Goal: Task Accomplishment & Management: Complete application form

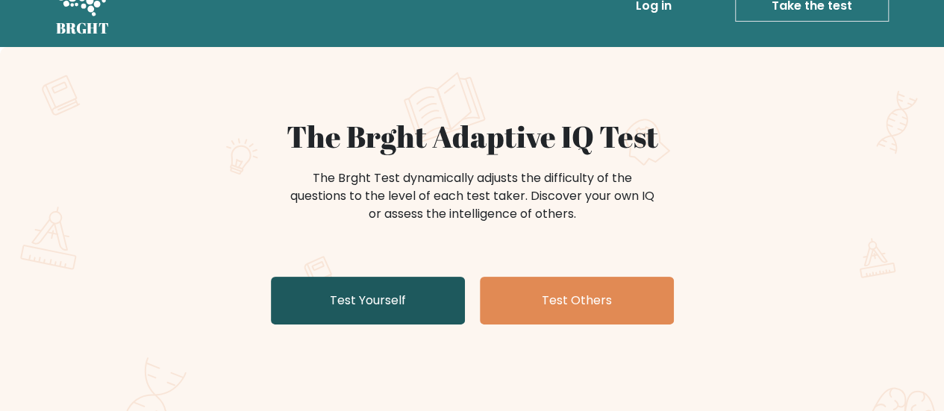
scroll to position [36, 0]
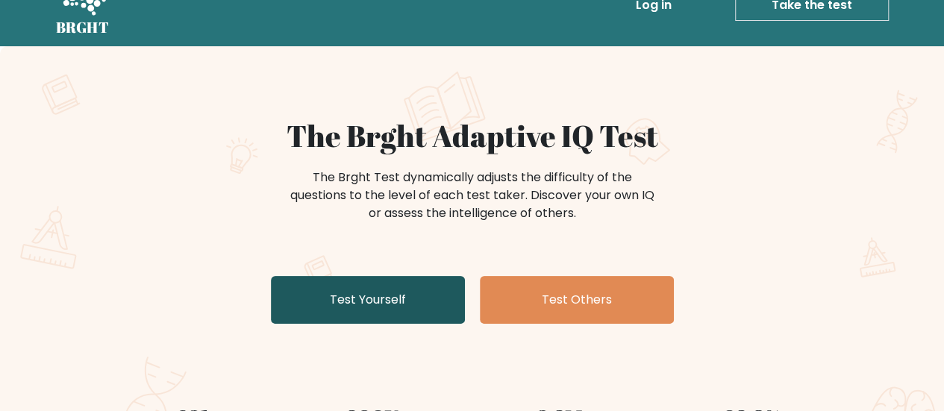
click at [375, 308] on link "Test Yourself" at bounding box center [368, 300] width 194 height 48
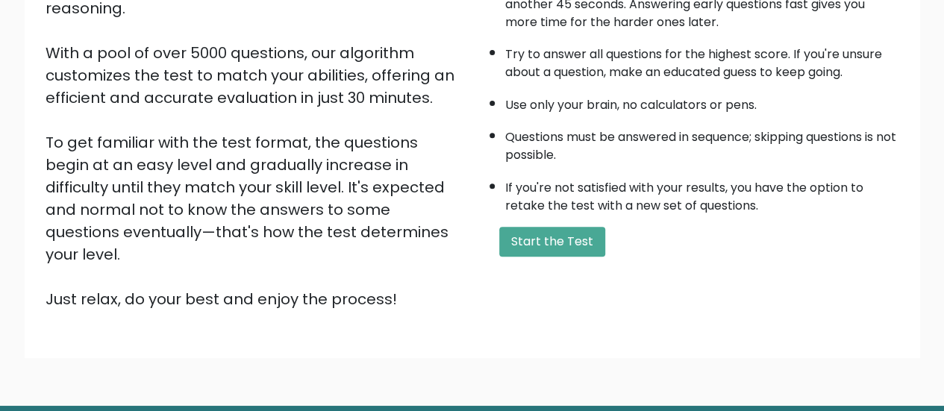
scroll to position [232, 0]
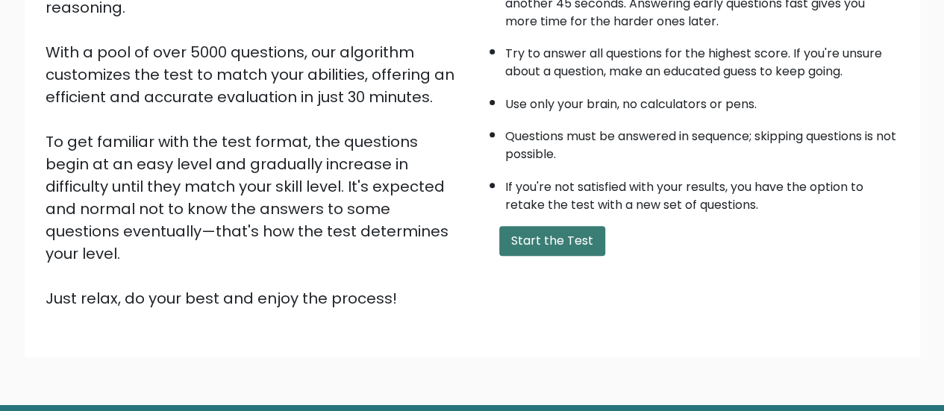
click at [535, 229] on button "Start the Test" at bounding box center [552, 241] width 106 height 30
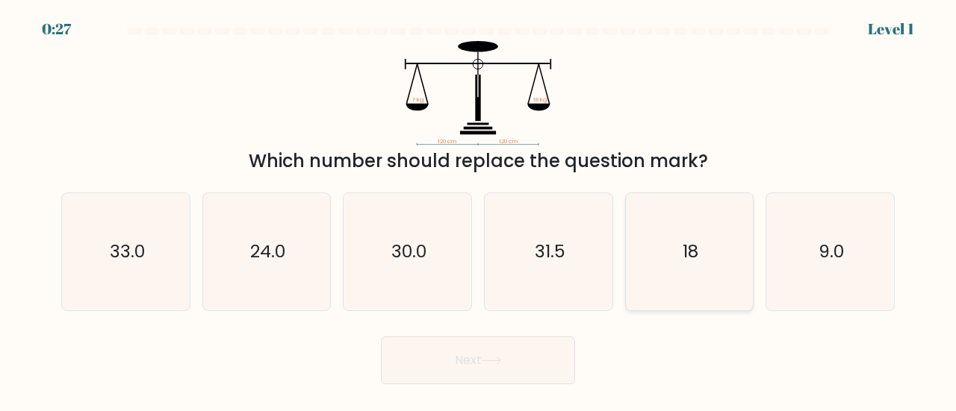
click at [693, 251] on text "18" at bounding box center [690, 251] width 16 height 25
click at [478, 210] on input "e. 18" at bounding box center [478, 208] width 1 height 4
radio input "true"
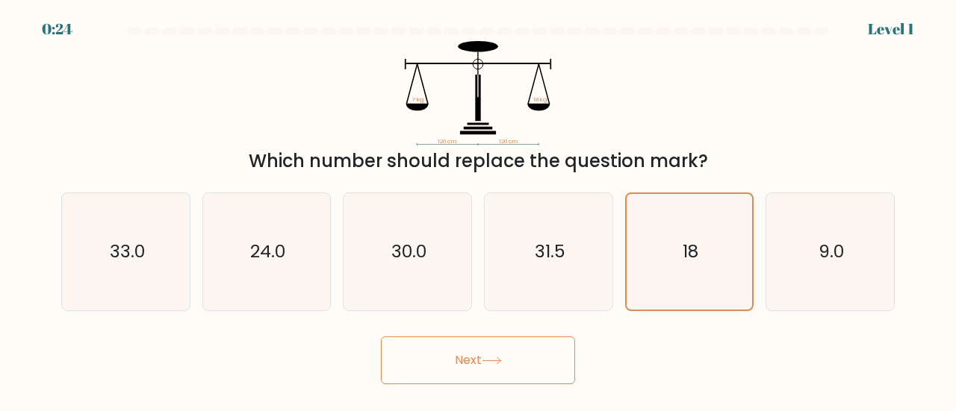
click at [479, 358] on button "Next" at bounding box center [478, 361] width 194 height 48
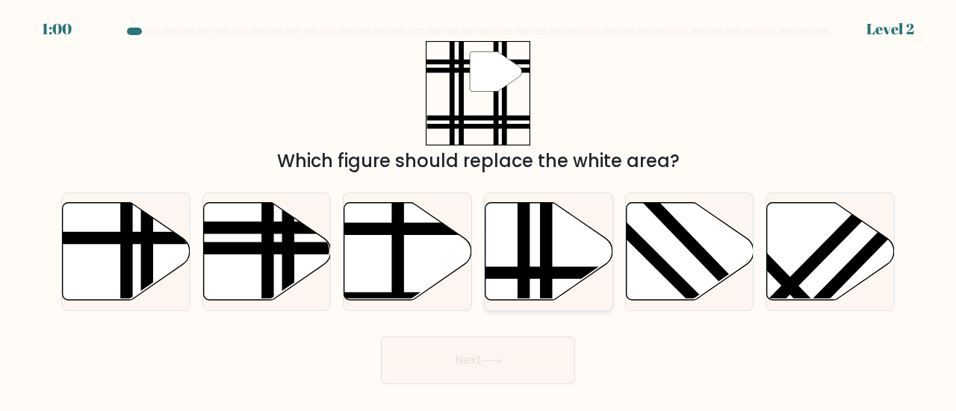
click at [523, 253] on line at bounding box center [523, 200] width 0 height 257
click at [478, 210] on input "d." at bounding box center [478, 208] width 1 height 4
radio input "true"
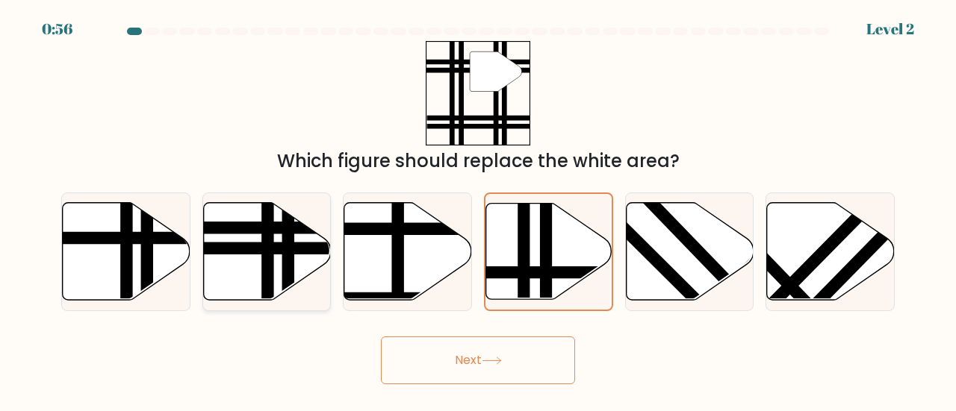
click at [267, 254] on line at bounding box center [267, 304] width 0 height 257
click at [478, 210] on input "b." at bounding box center [478, 208] width 1 height 4
radio input "true"
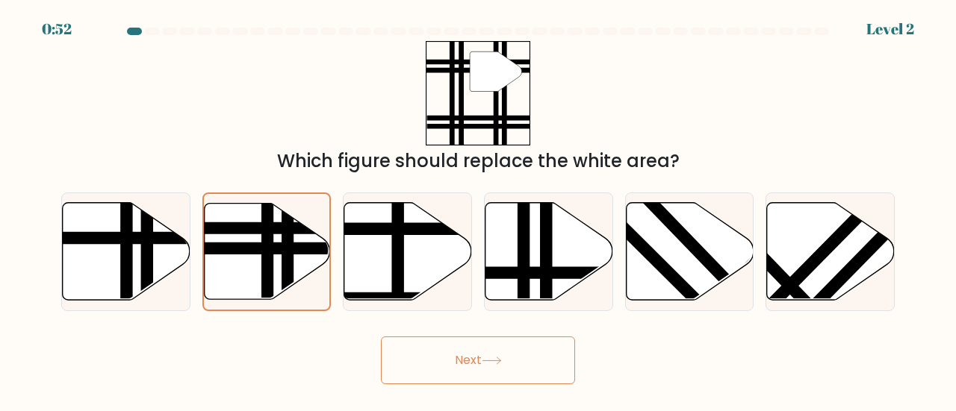
click at [476, 368] on button "Next" at bounding box center [478, 361] width 194 height 48
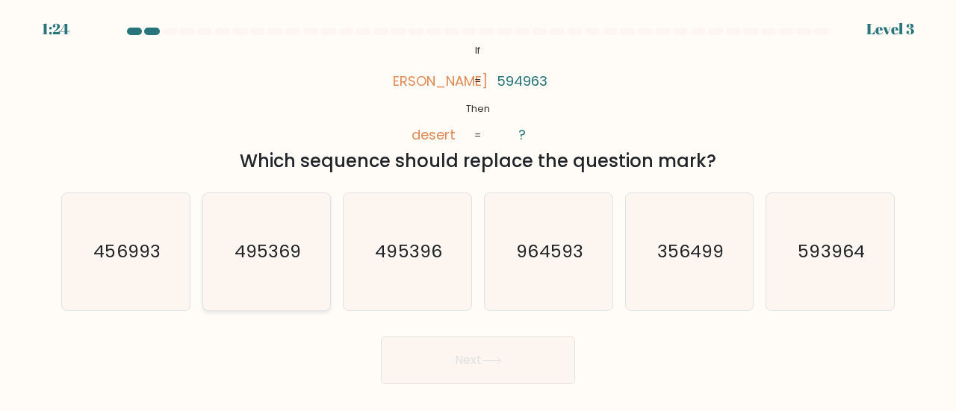
click at [306, 258] on icon "495369" at bounding box center [266, 251] width 117 height 117
click at [478, 210] on input "b. 495369" at bounding box center [478, 208] width 1 height 4
radio input "true"
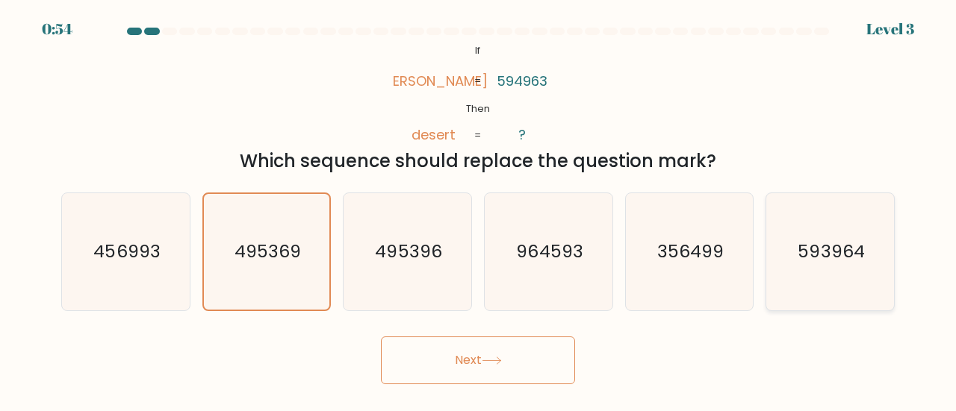
click at [859, 258] on text "593964" at bounding box center [831, 251] width 66 height 25
click at [478, 210] on input "f. 593964" at bounding box center [478, 208] width 1 height 4
radio input "true"
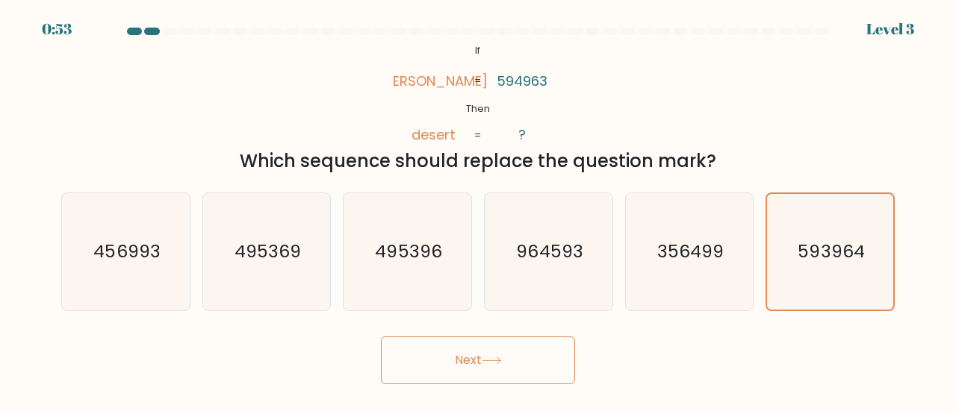
click at [543, 360] on button "Next" at bounding box center [478, 361] width 194 height 48
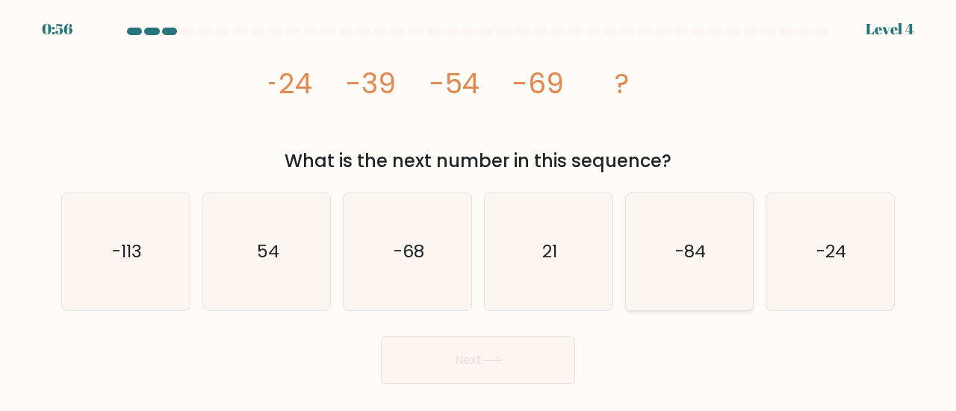
click at [673, 253] on icon "-84" at bounding box center [689, 251] width 117 height 117
click at [478, 210] on input "e. -84" at bounding box center [478, 208] width 1 height 4
radio input "true"
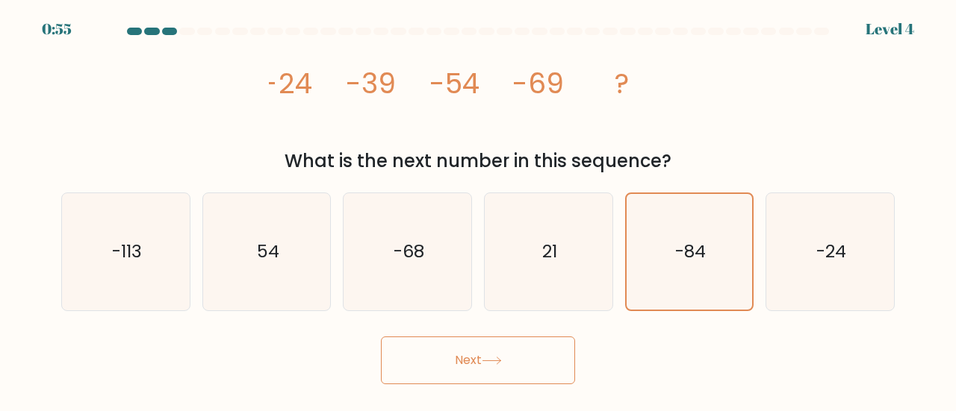
click at [473, 375] on button "Next" at bounding box center [478, 361] width 194 height 48
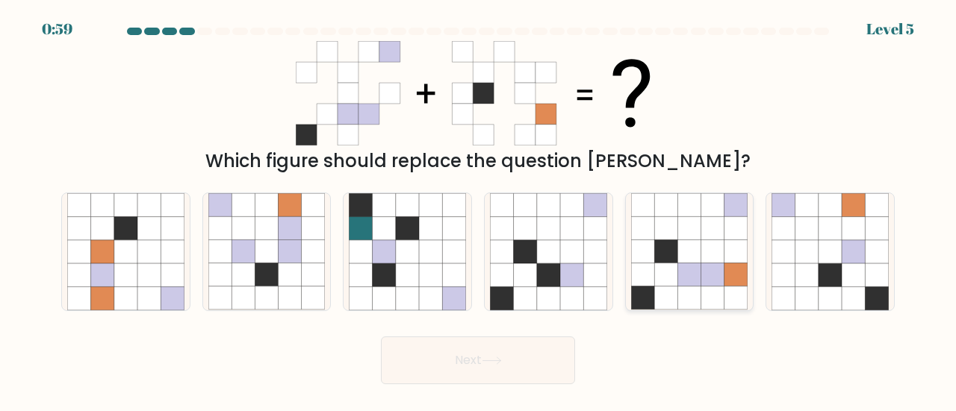
click at [696, 273] on icon at bounding box center [688, 275] width 23 height 23
click at [478, 210] on input "e." at bounding box center [478, 208] width 1 height 4
radio input "true"
click at [510, 378] on button "Next" at bounding box center [478, 361] width 194 height 48
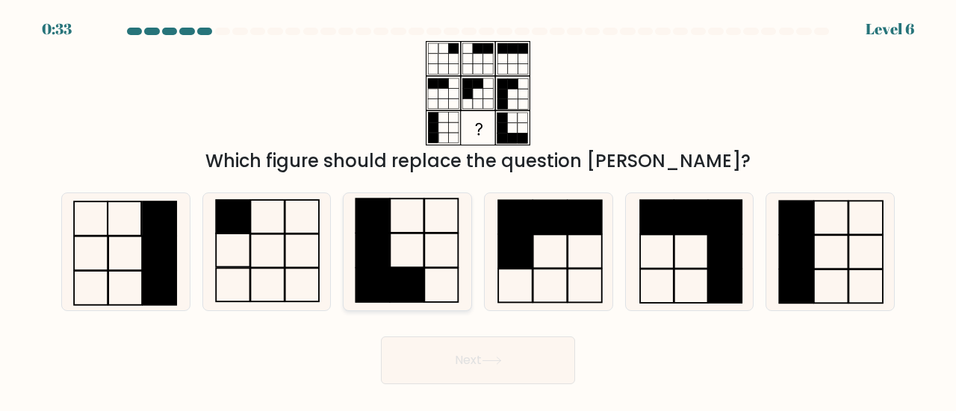
click at [411, 234] on rect at bounding box center [407, 251] width 34 height 34
click at [478, 210] on input "c." at bounding box center [478, 208] width 1 height 4
radio input "true"
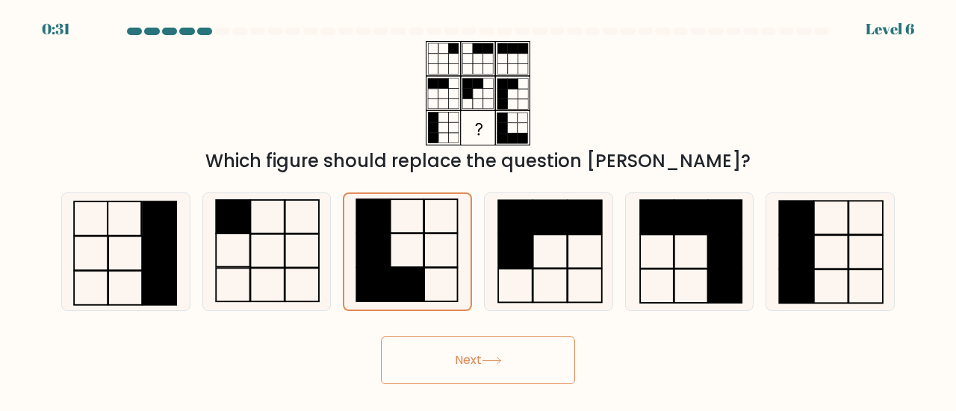
click at [449, 352] on button "Next" at bounding box center [478, 361] width 194 height 48
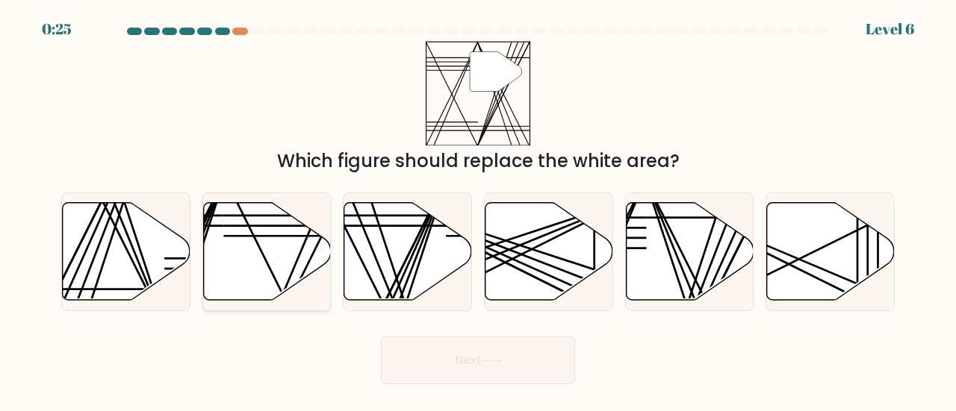
click at [302, 238] on icon at bounding box center [267, 251] width 128 height 98
click at [478, 210] on input "b." at bounding box center [478, 208] width 1 height 4
radio input "true"
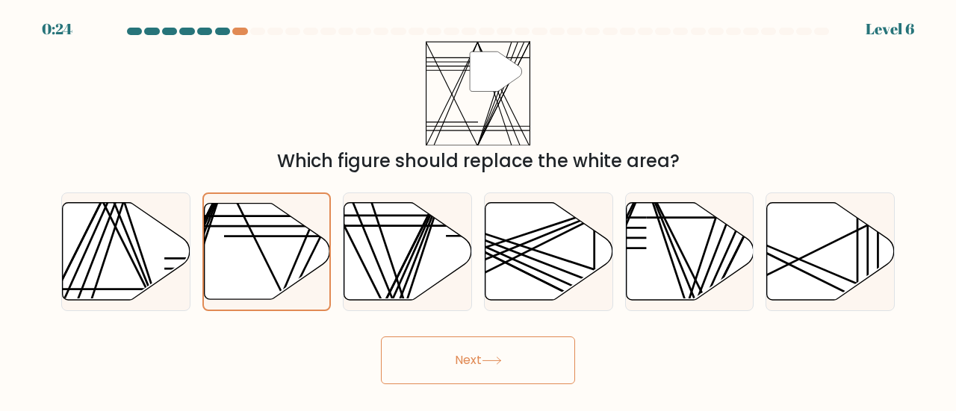
click at [484, 362] on button "Next" at bounding box center [478, 361] width 194 height 48
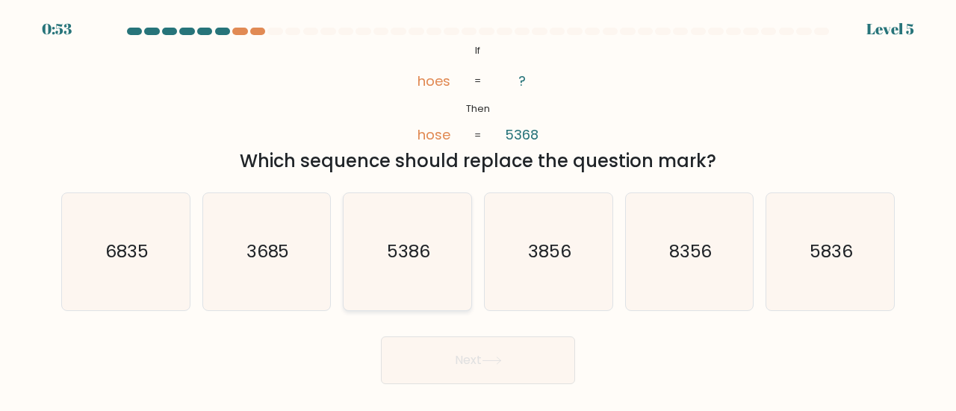
click at [444, 240] on icon "5386" at bounding box center [407, 251] width 117 height 117
click at [478, 210] on input "c. 5386" at bounding box center [478, 208] width 1 height 4
radio input "true"
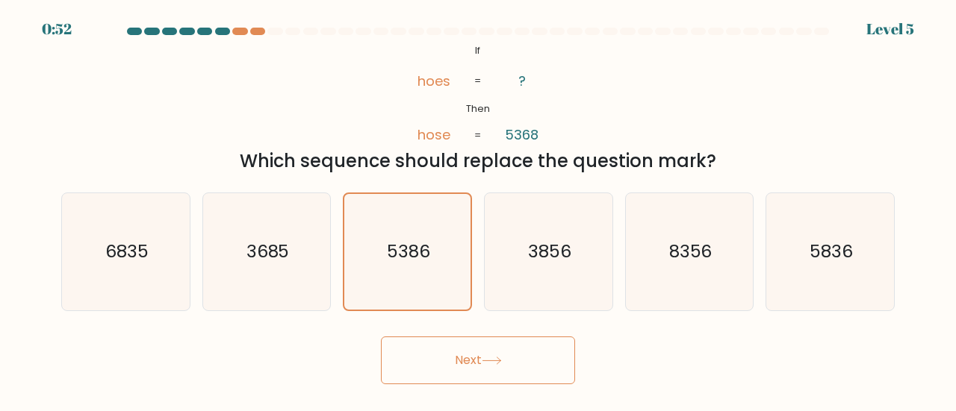
click at [473, 349] on button "Next" at bounding box center [478, 361] width 194 height 48
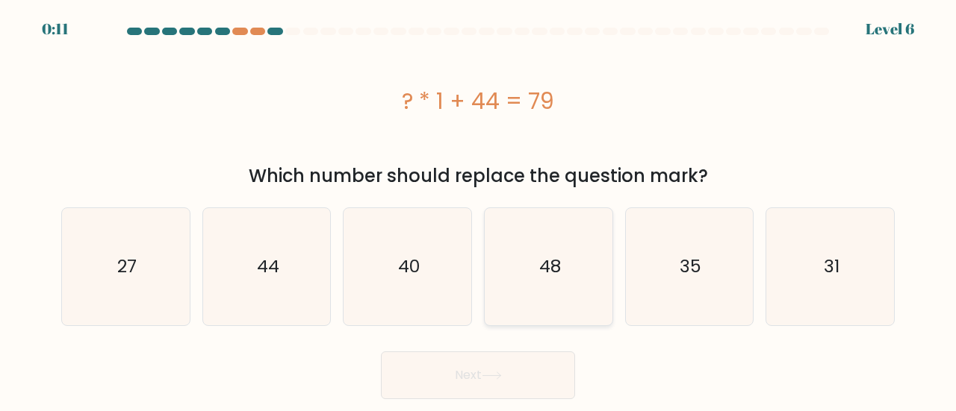
click at [561, 250] on icon "48" at bounding box center [548, 266] width 117 height 117
click at [478, 210] on input "d. 48" at bounding box center [478, 208] width 1 height 4
radio input "true"
click at [473, 378] on button "Next" at bounding box center [478, 376] width 194 height 48
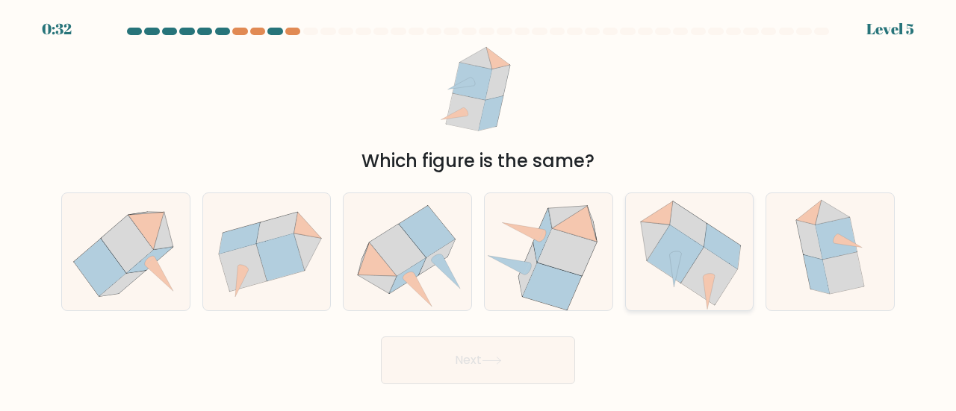
click at [702, 203] on icon at bounding box center [688, 251] width 125 height 117
click at [478, 206] on input "e." at bounding box center [478, 208] width 1 height 4
radio input "true"
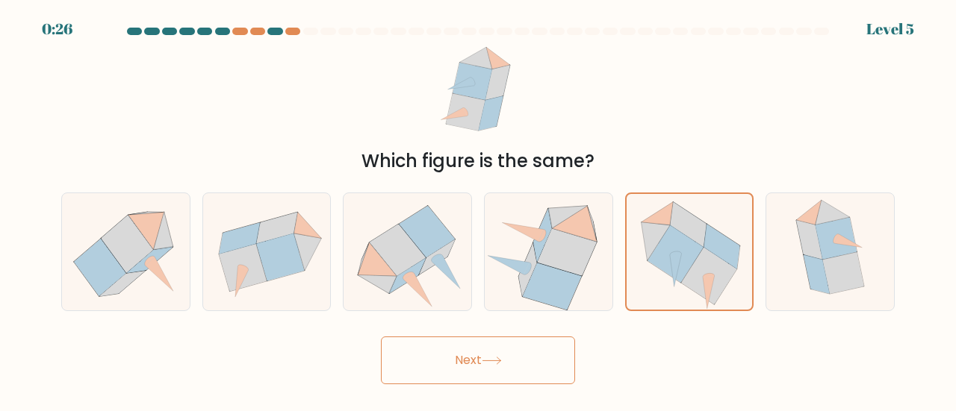
click at [466, 370] on button "Next" at bounding box center [478, 361] width 194 height 48
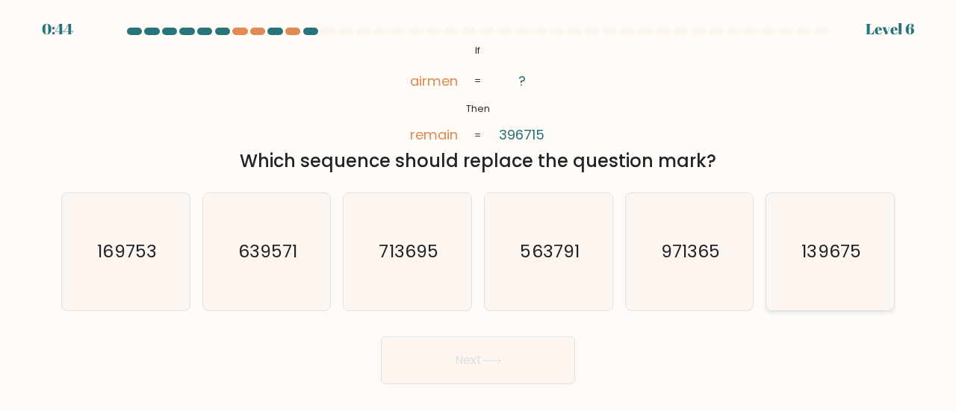
click at [797, 271] on icon "139675" at bounding box center [829, 251] width 117 height 117
click at [478, 210] on input "f. 139675" at bounding box center [478, 208] width 1 height 4
radio input "true"
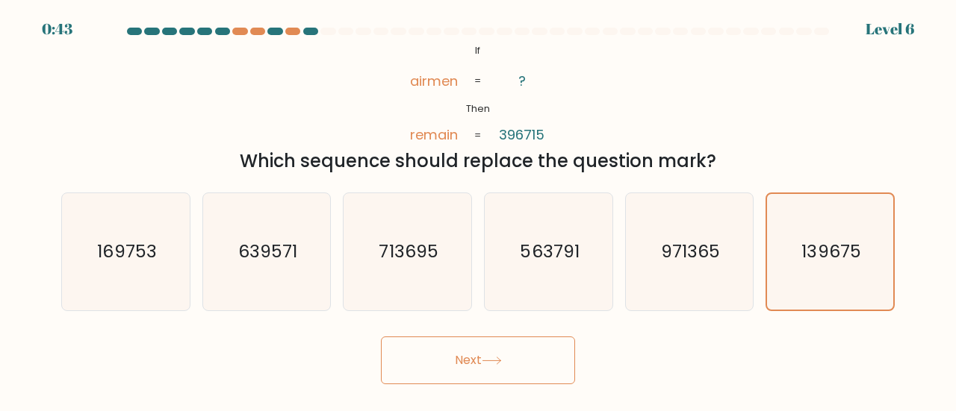
click at [511, 377] on button "Next" at bounding box center [478, 361] width 194 height 48
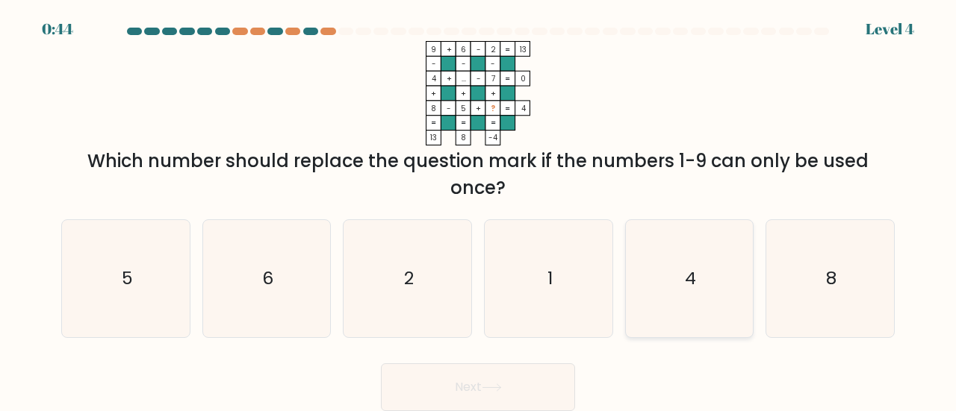
click at [675, 302] on icon "4" at bounding box center [689, 278] width 117 height 117
click at [478, 210] on input "e. 4" at bounding box center [478, 208] width 1 height 4
radio input "true"
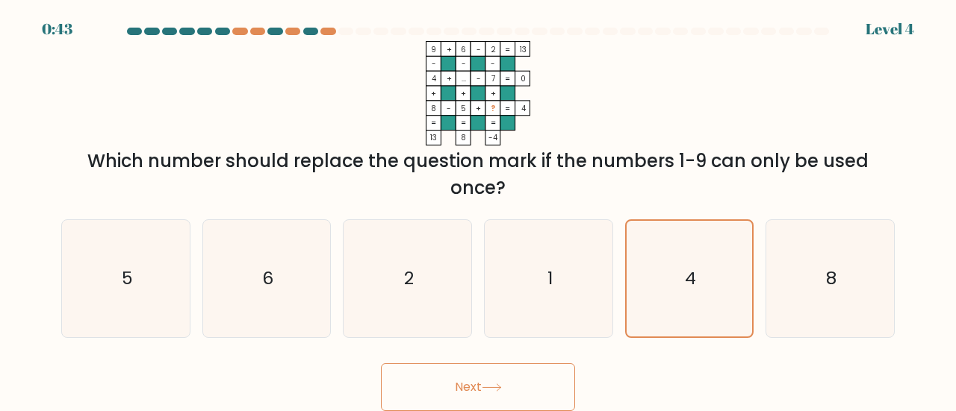
click at [485, 376] on button "Next" at bounding box center [478, 388] width 194 height 48
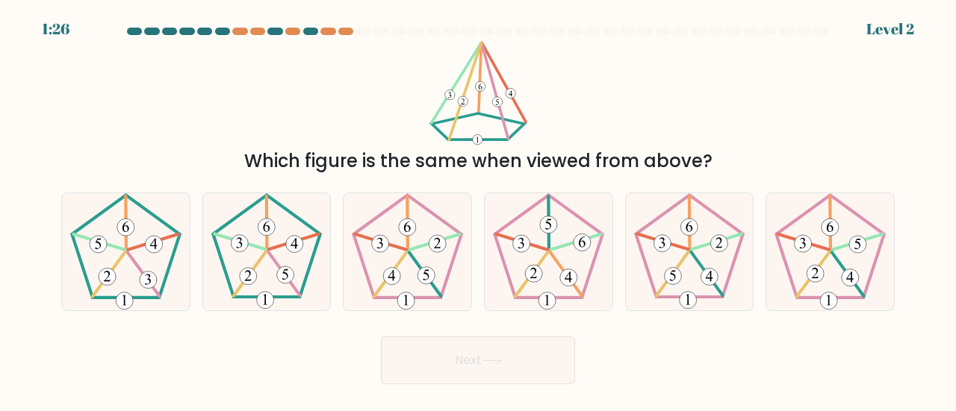
click at [485, 376] on button "Next" at bounding box center [478, 361] width 194 height 48
click at [633, 42] on div "Which figure is the same when viewed from above?" at bounding box center [477, 108] width 851 height 134
click at [275, 293] on icon at bounding box center [266, 251] width 117 height 117
click at [478, 210] on input "b." at bounding box center [478, 208] width 1 height 4
radio input "true"
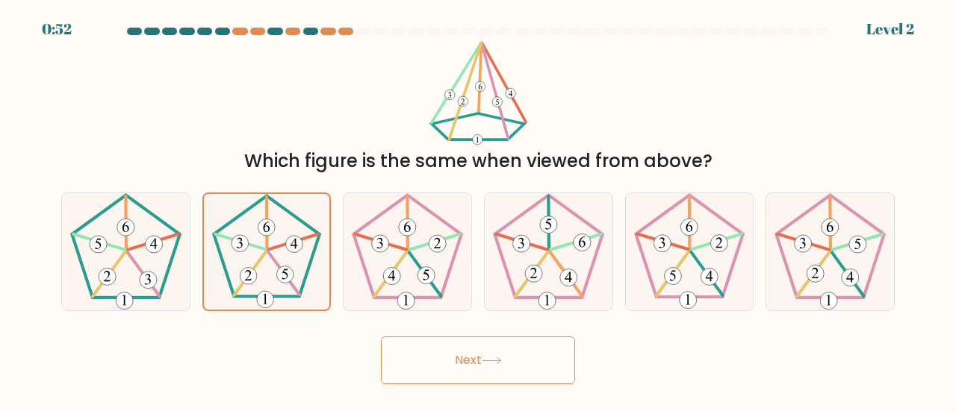
click at [471, 364] on button "Next" at bounding box center [478, 361] width 194 height 48
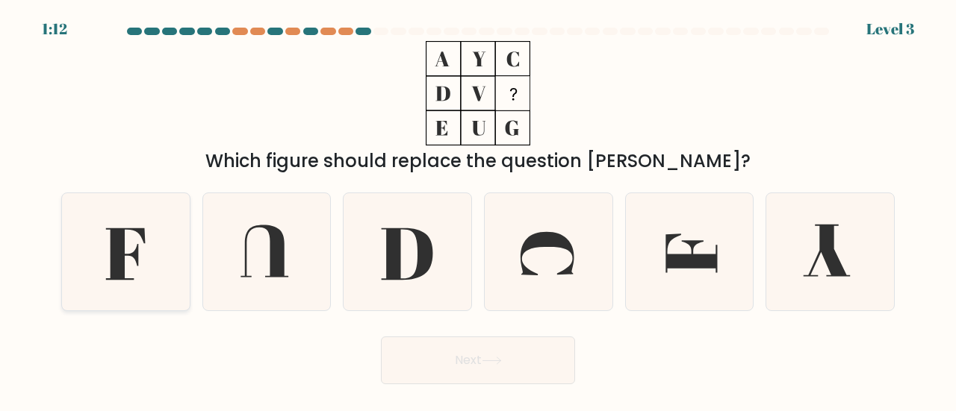
click at [151, 286] on icon at bounding box center [125, 251] width 117 height 117
click at [478, 210] on input "a." at bounding box center [478, 208] width 1 height 4
radio input "true"
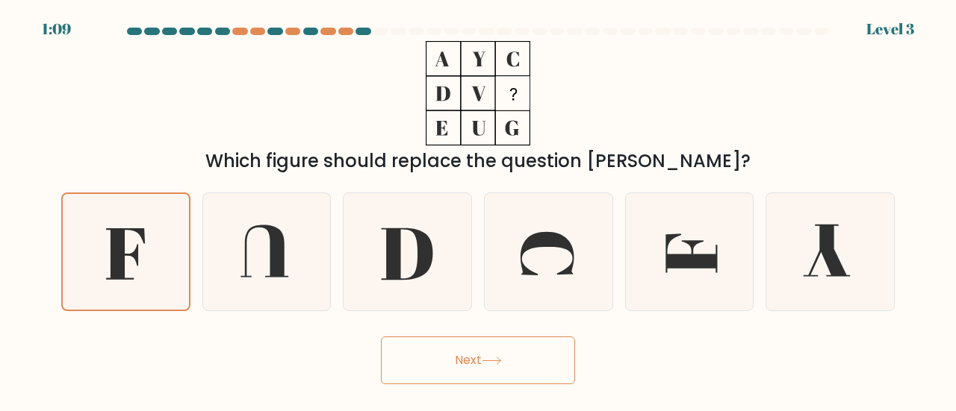
click at [492, 371] on button "Next" at bounding box center [478, 361] width 194 height 48
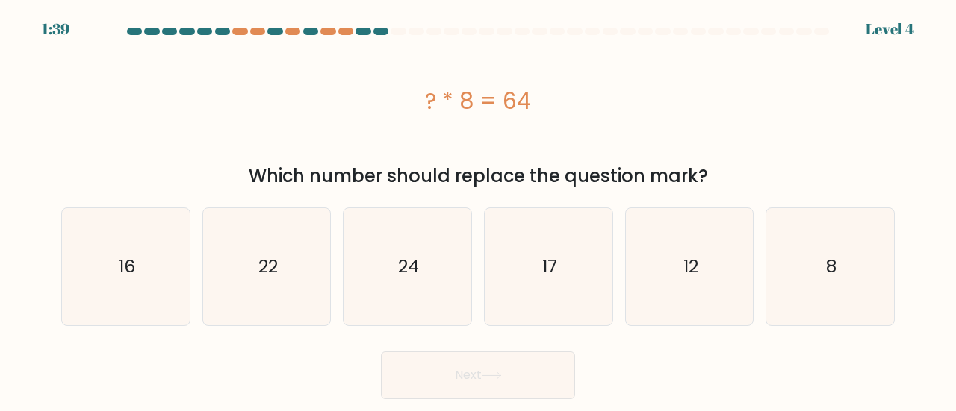
click at [178, 140] on div "? * 8 = 64" at bounding box center [477, 100] width 833 height 119
click at [811, 278] on icon "8" at bounding box center [829, 266] width 117 height 117
click at [478, 210] on input "f. 8" at bounding box center [478, 208] width 1 height 4
radio input "true"
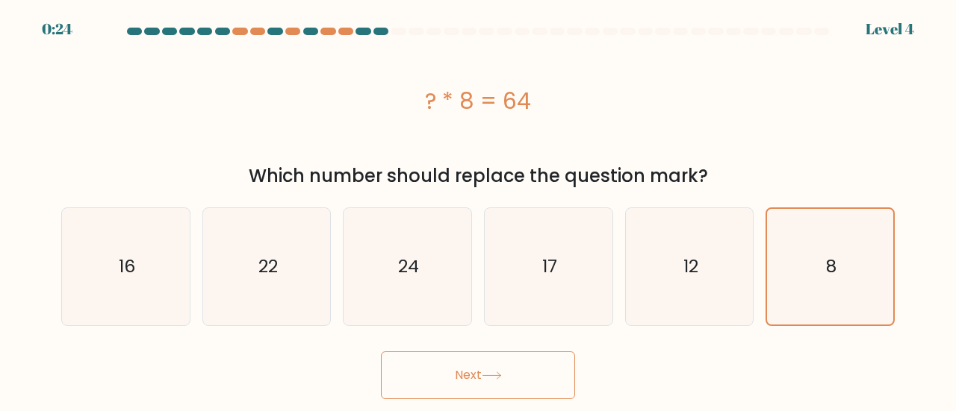
click at [462, 381] on button "Next" at bounding box center [478, 376] width 194 height 48
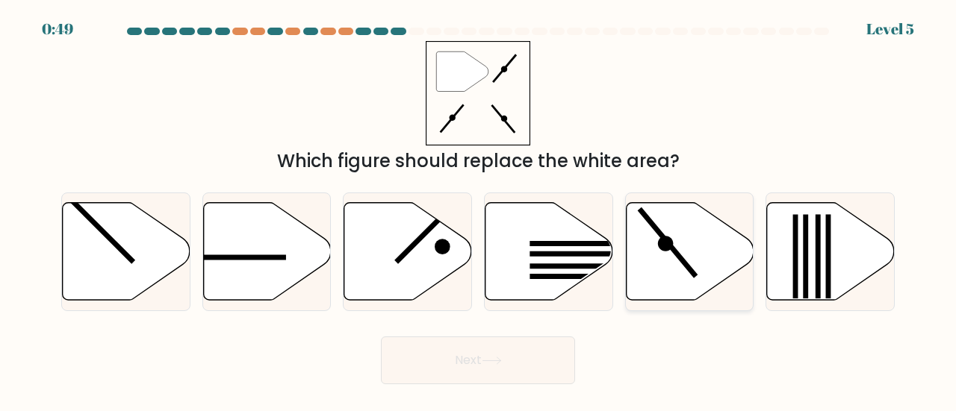
click at [679, 265] on icon at bounding box center [690, 251] width 128 height 98
click at [478, 210] on input "e." at bounding box center [478, 208] width 1 height 4
radio input "true"
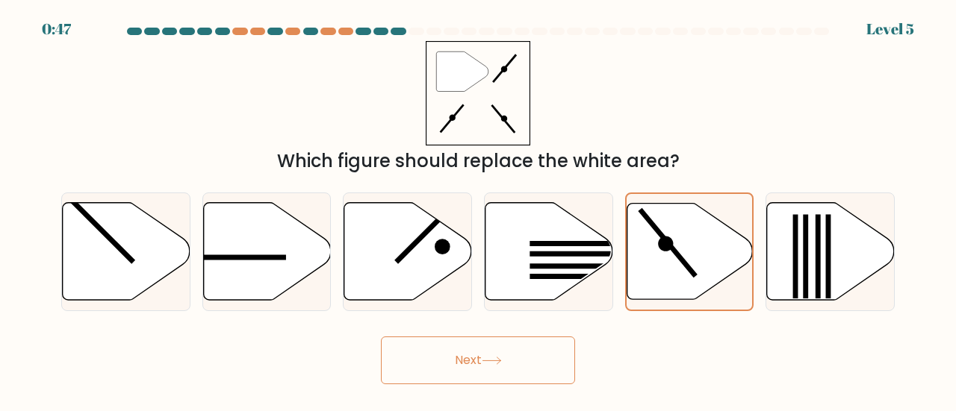
click at [517, 341] on button "Next" at bounding box center [478, 361] width 194 height 48
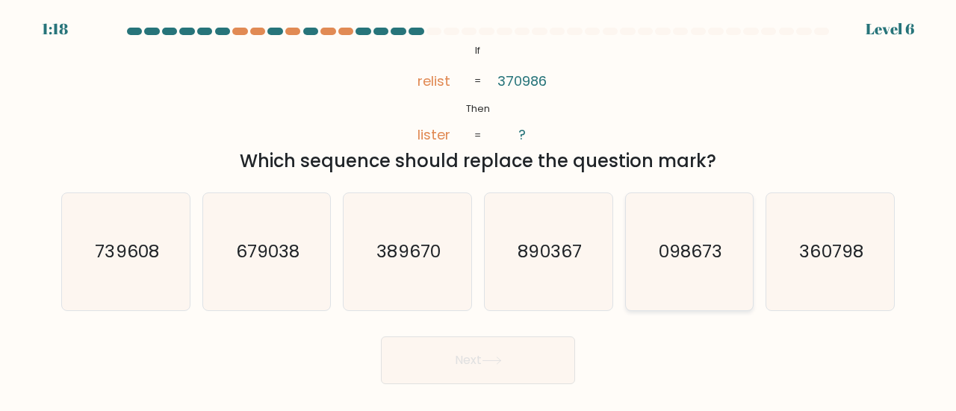
click at [699, 240] on text "098673" at bounding box center [689, 251] width 63 height 25
click at [478, 210] on input "e. 098673" at bounding box center [478, 208] width 1 height 4
radio input "true"
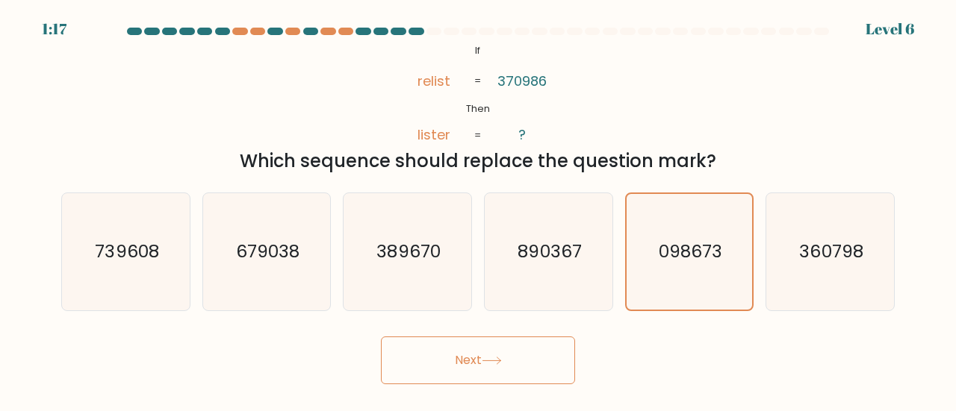
click at [467, 352] on button "Next" at bounding box center [478, 361] width 194 height 48
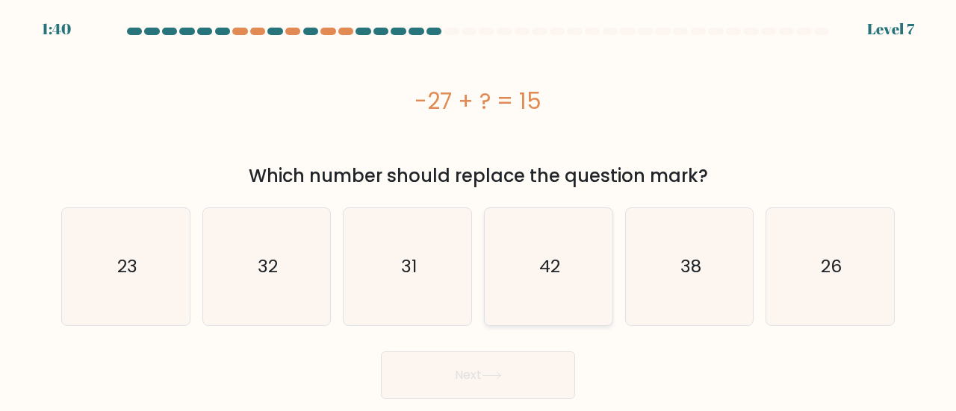
click at [568, 292] on icon "42" at bounding box center [548, 266] width 117 height 117
click at [478, 210] on input "d. 42" at bounding box center [478, 208] width 1 height 4
radio input "true"
click at [491, 381] on button "Next" at bounding box center [478, 376] width 194 height 48
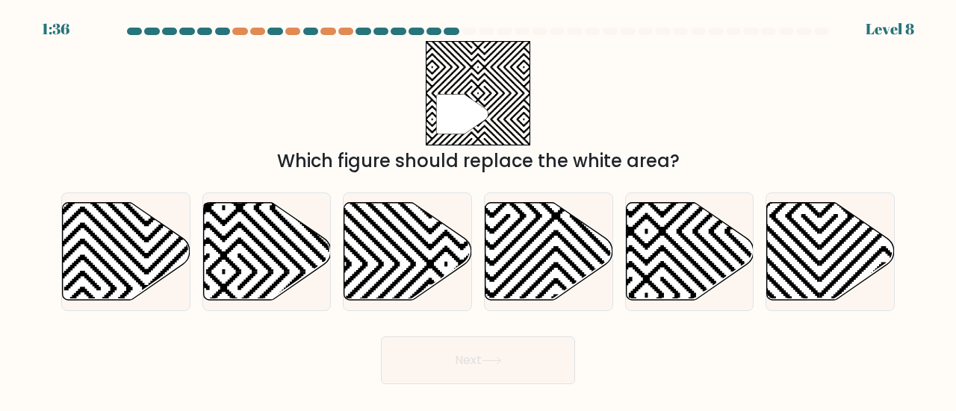
click at [491, 381] on button "Next" at bounding box center [478, 361] width 194 height 48
click at [215, 140] on div "" Which figure should replace the white area?" at bounding box center [477, 108] width 851 height 134
click at [407, 261] on icon at bounding box center [408, 251] width 128 height 98
click at [478, 210] on input "c." at bounding box center [478, 208] width 1 height 4
radio input "true"
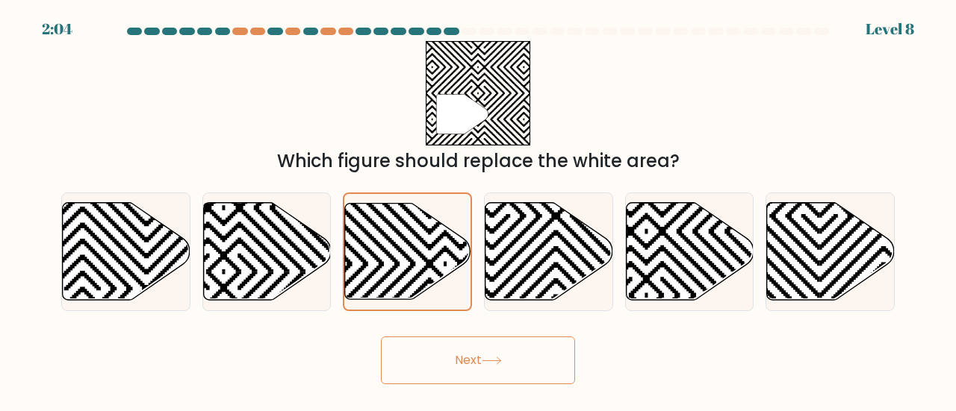
click at [468, 365] on button "Next" at bounding box center [478, 361] width 194 height 48
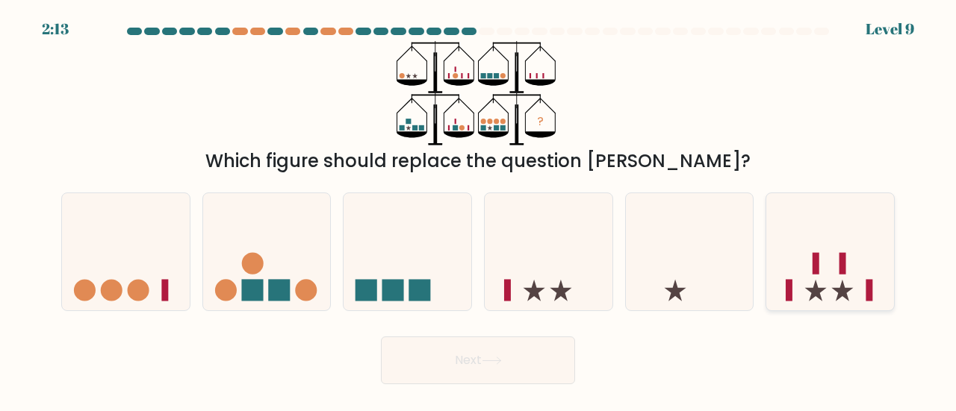
click at [827, 243] on icon at bounding box center [830, 251] width 128 height 105
click at [478, 210] on input "f." at bounding box center [478, 208] width 1 height 4
radio input "true"
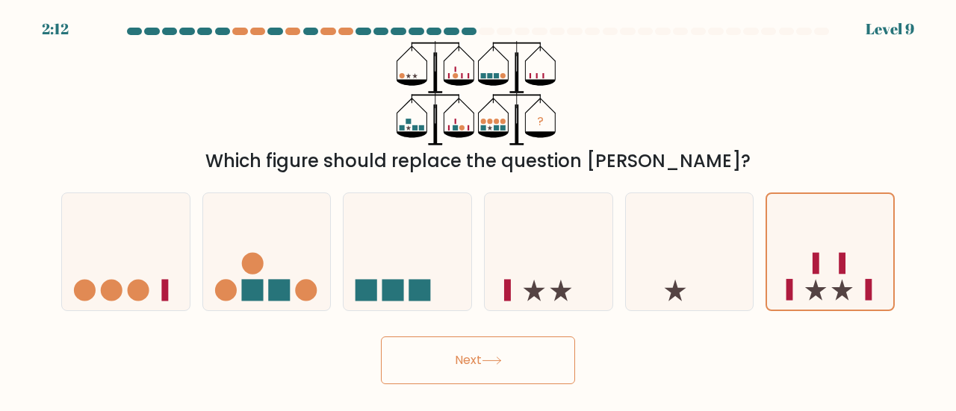
click at [532, 349] on button "Next" at bounding box center [478, 361] width 194 height 48
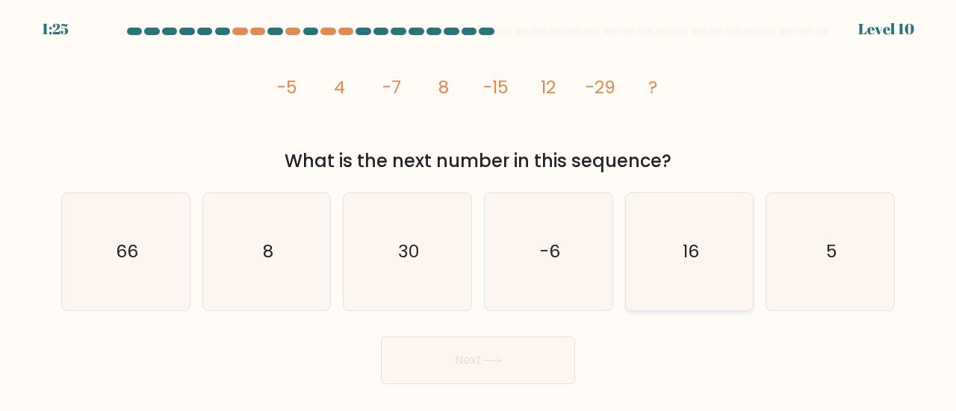
click at [658, 289] on icon "16" at bounding box center [689, 251] width 117 height 117
click at [478, 210] on input "e. 16" at bounding box center [478, 208] width 1 height 4
radio input "true"
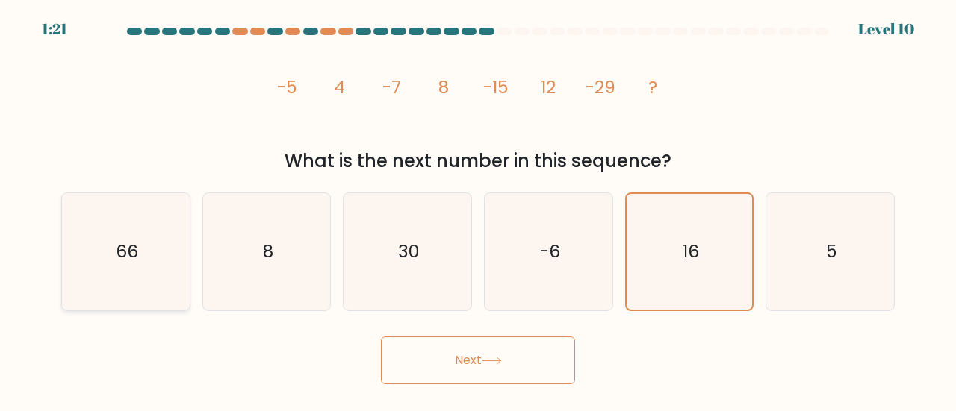
click at [175, 258] on icon "66" at bounding box center [125, 251] width 117 height 117
click at [478, 210] on input "a. 66" at bounding box center [478, 208] width 1 height 4
radio input "true"
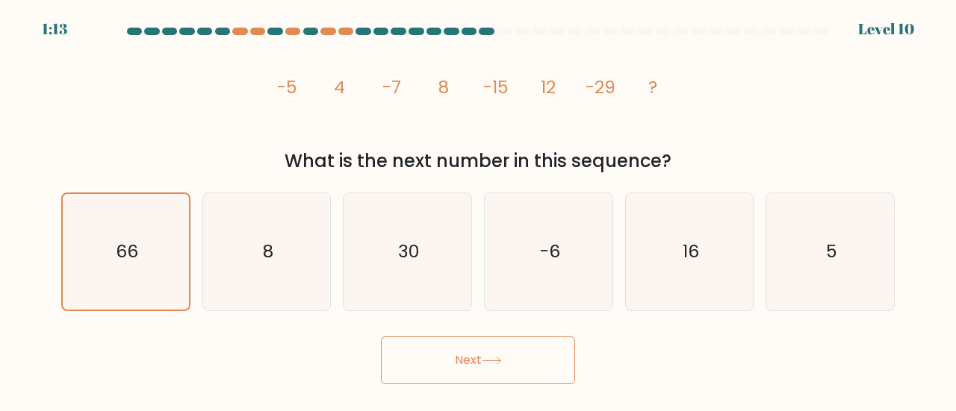
click at [473, 354] on button "Next" at bounding box center [478, 361] width 194 height 48
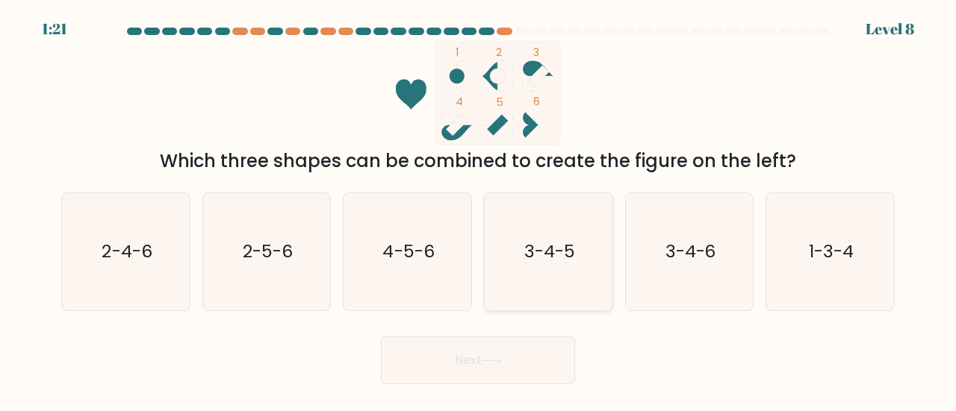
click at [548, 284] on icon "3-4-5" at bounding box center [548, 251] width 117 height 117
click at [478, 210] on input "d. 3-4-5" at bounding box center [478, 208] width 1 height 4
radio input "true"
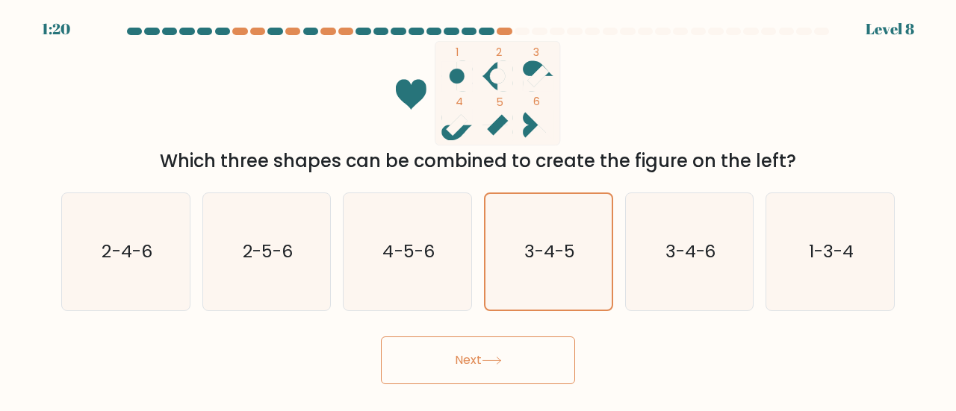
click at [509, 362] on button "Next" at bounding box center [478, 361] width 194 height 48
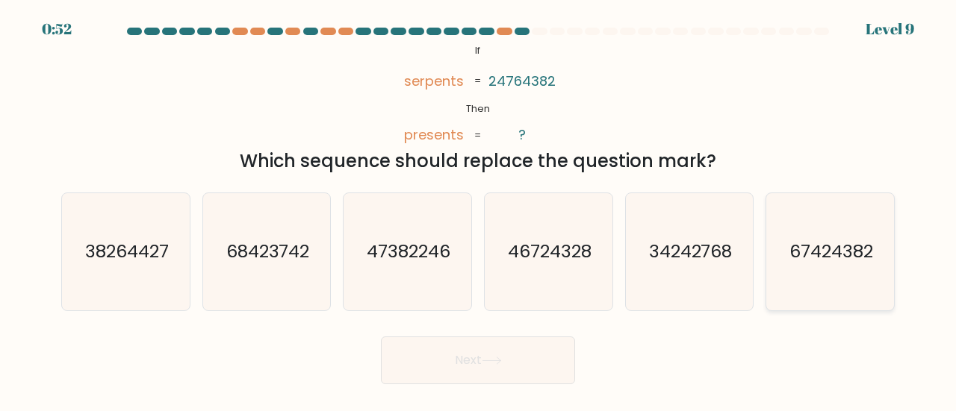
click at [832, 266] on icon "67424382" at bounding box center [829, 251] width 117 height 117
click at [478, 210] on input "f. 67424382" at bounding box center [478, 208] width 1 height 4
radio input "true"
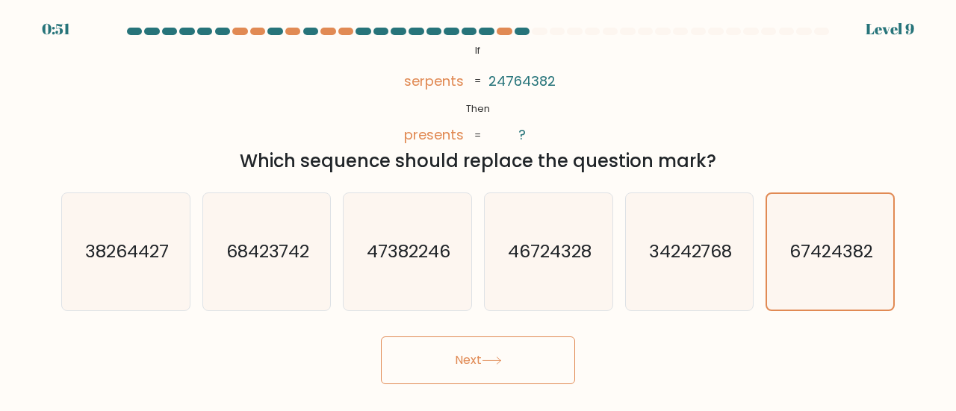
click at [464, 350] on button "Next" at bounding box center [478, 361] width 194 height 48
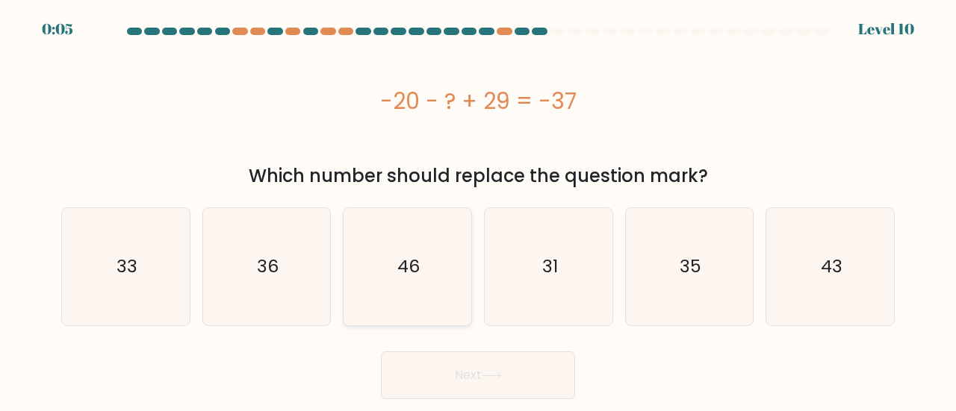
click at [420, 281] on icon "46" at bounding box center [407, 266] width 117 height 117
click at [478, 210] on input "c. 46" at bounding box center [478, 208] width 1 height 4
radio input "true"
click at [510, 390] on button "Next" at bounding box center [478, 376] width 194 height 48
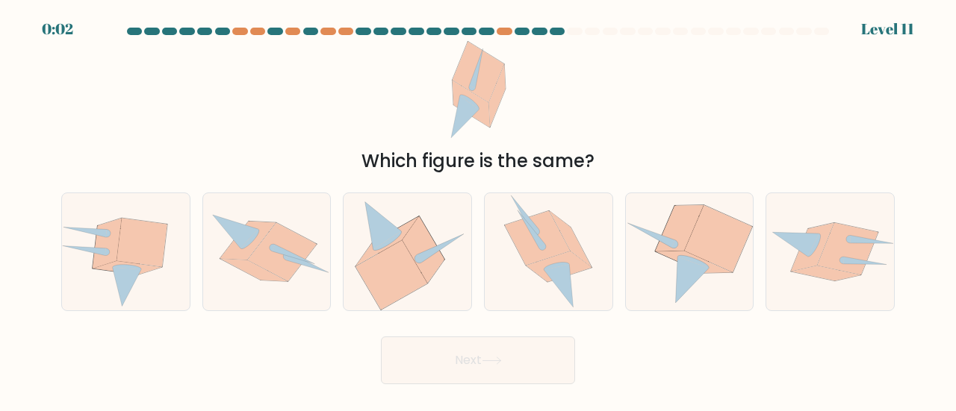
click at [510, 390] on body "0:02 Level 11" at bounding box center [478, 205] width 956 height 411
click at [655, 245] on icon at bounding box center [690, 252] width 128 height 116
click at [478, 210] on input "e." at bounding box center [478, 208] width 1 height 4
radio input "true"
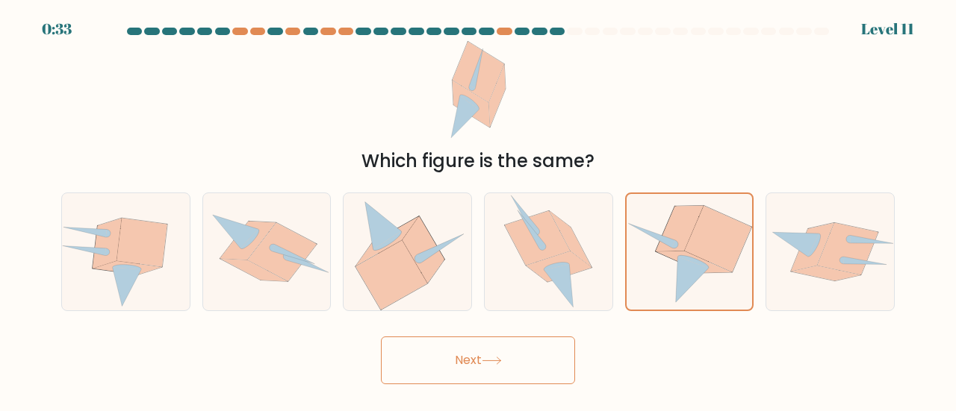
click at [425, 369] on button "Next" at bounding box center [478, 361] width 194 height 48
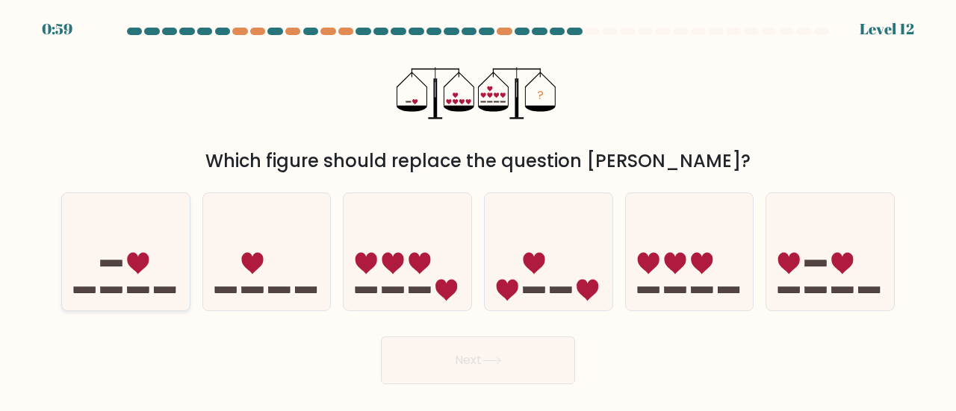
click at [117, 261] on rect at bounding box center [112, 264] width 22 height 6
click at [478, 210] on input "a." at bounding box center [478, 208] width 1 height 4
radio input "true"
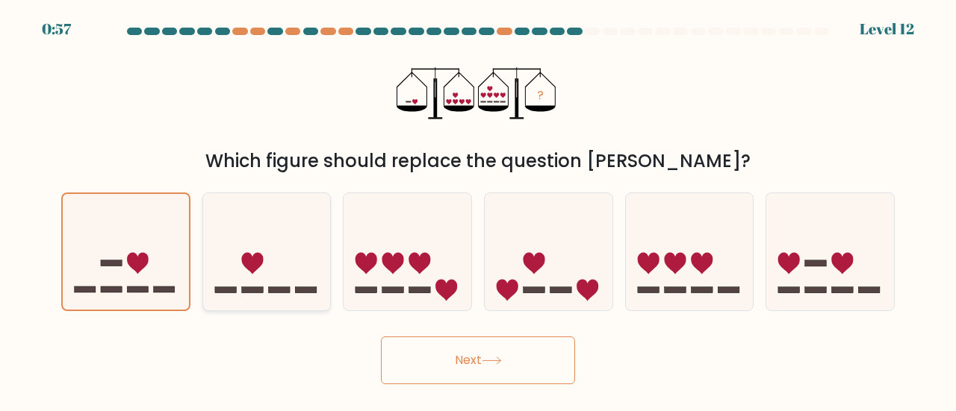
click at [252, 266] on icon at bounding box center [252, 264] width 22 height 22
click at [478, 210] on input "b." at bounding box center [478, 208] width 1 height 4
radio input "true"
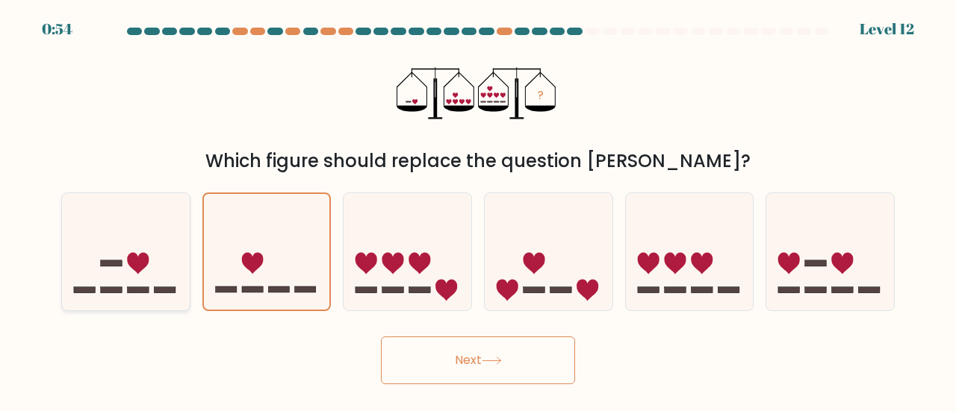
click at [106, 269] on icon at bounding box center [126, 251] width 128 height 105
click at [478, 210] on input "a." at bounding box center [478, 208] width 1 height 4
radio input "true"
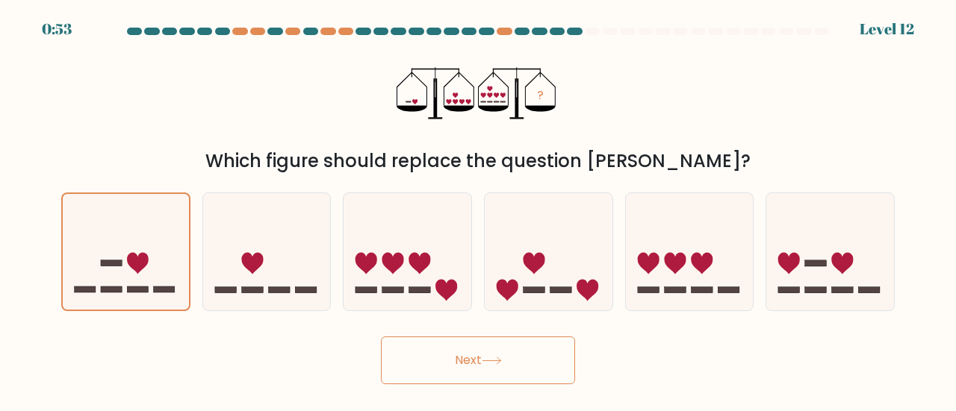
click at [478, 367] on button "Next" at bounding box center [478, 361] width 194 height 48
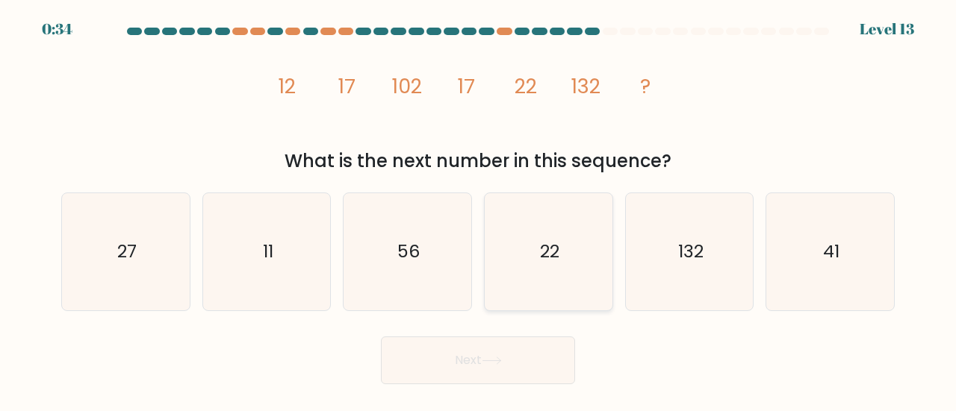
click at [599, 264] on icon "22" at bounding box center [548, 251] width 117 height 117
click at [478, 210] on input "d. 22" at bounding box center [478, 208] width 1 height 4
radio input "true"
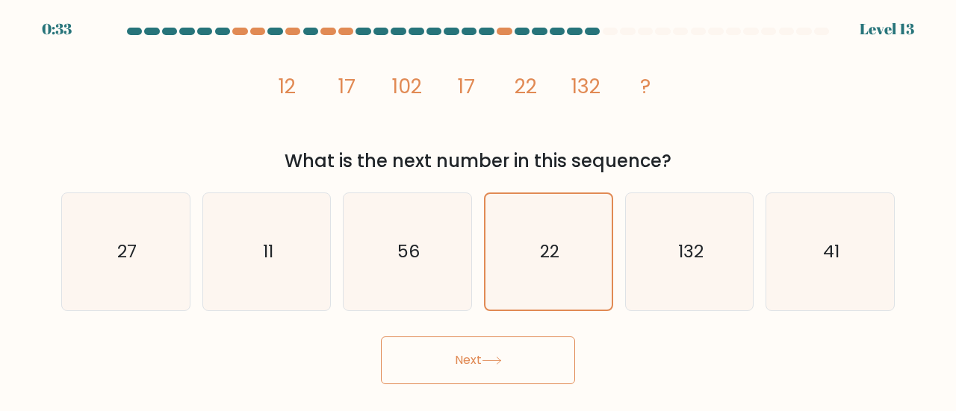
click at [455, 369] on button "Next" at bounding box center [478, 361] width 194 height 48
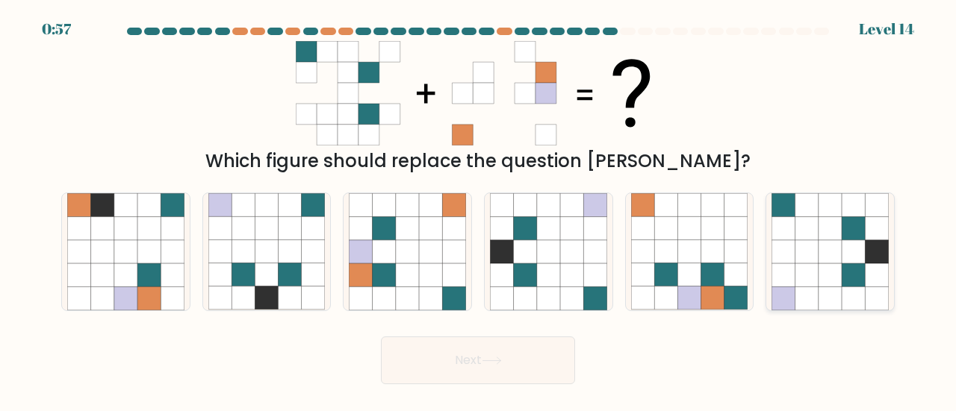
click at [817, 261] on icon at bounding box center [806, 251] width 23 height 23
click at [478, 210] on input "f." at bounding box center [478, 208] width 1 height 4
radio input "true"
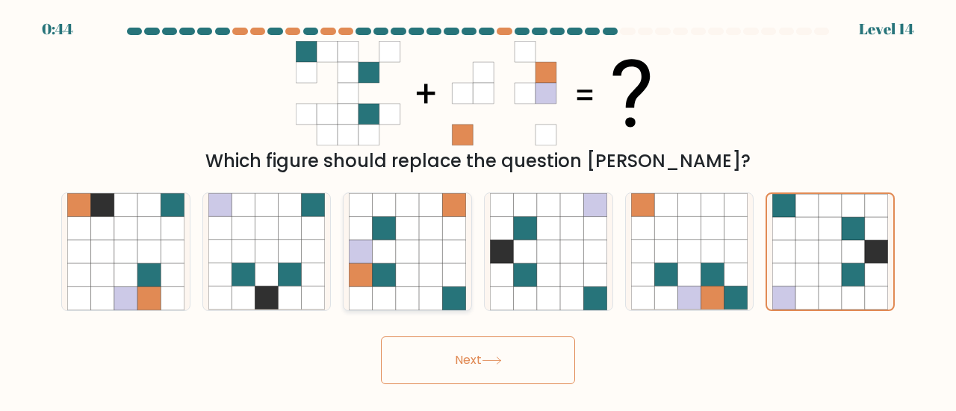
click at [409, 234] on icon at bounding box center [407, 228] width 23 height 23
click at [478, 210] on input "c." at bounding box center [478, 208] width 1 height 4
radio input "true"
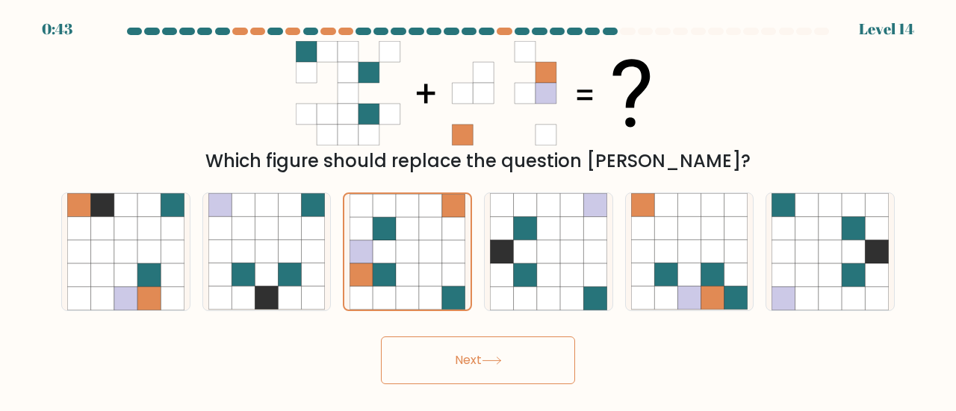
click at [460, 347] on button "Next" at bounding box center [478, 361] width 194 height 48
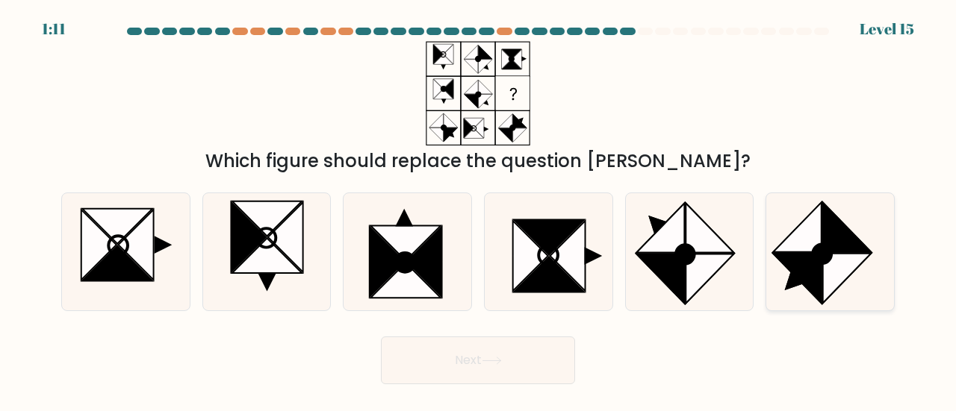
click at [808, 254] on icon at bounding box center [797, 278] width 48 height 49
click at [478, 210] on input "f." at bounding box center [478, 208] width 1 height 4
radio input "true"
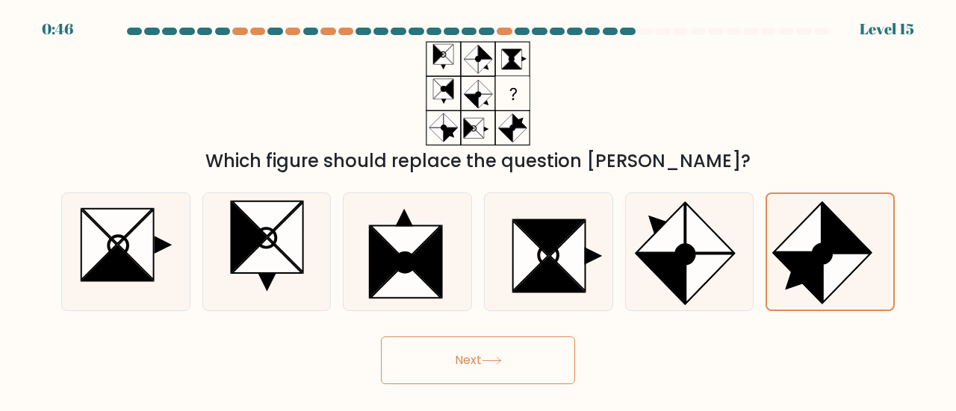
click at [515, 371] on button "Next" at bounding box center [478, 361] width 194 height 48
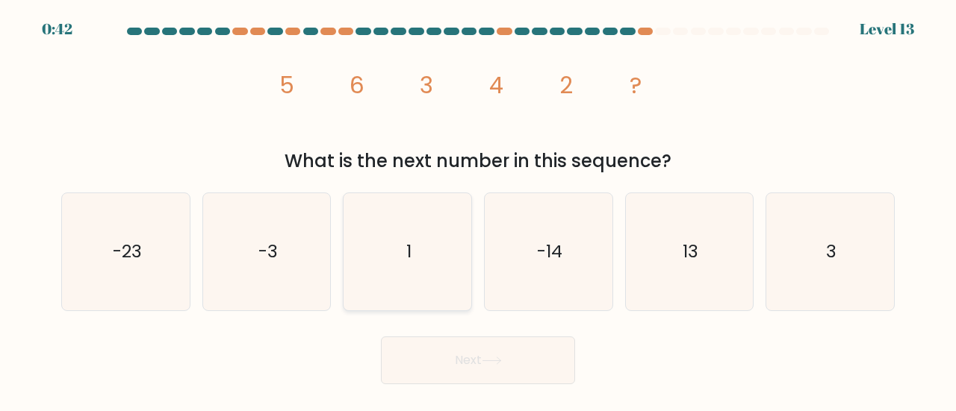
click at [432, 243] on icon "1" at bounding box center [407, 251] width 117 height 117
click at [478, 210] on input "c. 1" at bounding box center [478, 208] width 1 height 4
radio input "true"
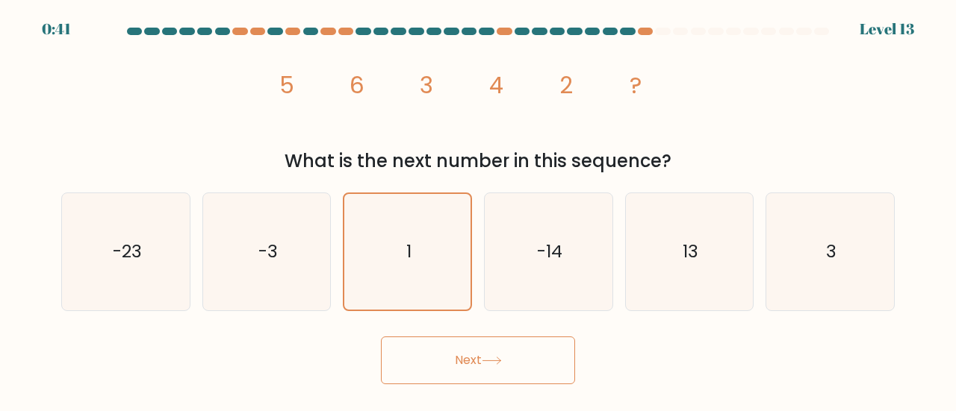
click at [473, 358] on button "Next" at bounding box center [478, 361] width 194 height 48
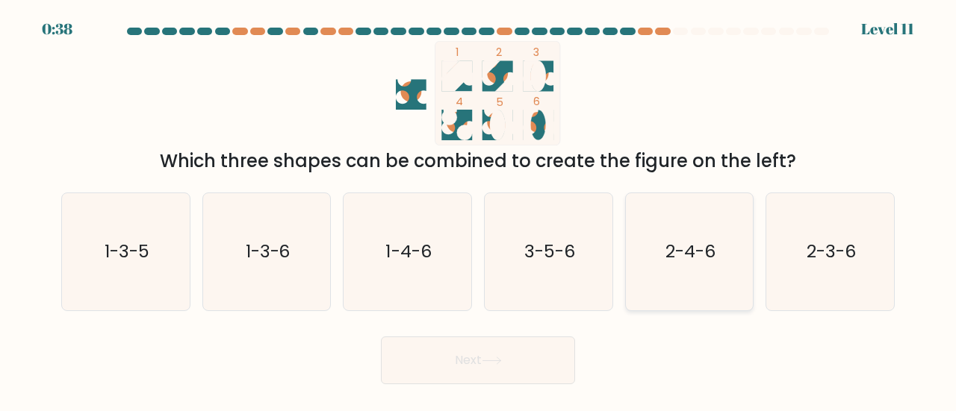
click at [688, 271] on icon "2-4-6" at bounding box center [689, 251] width 117 height 117
click at [478, 210] on input "e. 2-4-6" at bounding box center [478, 208] width 1 height 4
radio input "true"
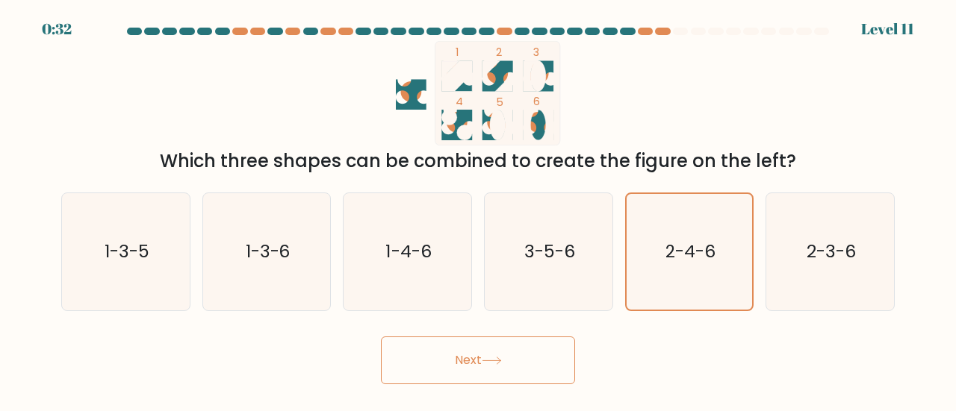
click at [483, 350] on button "Next" at bounding box center [478, 361] width 194 height 48
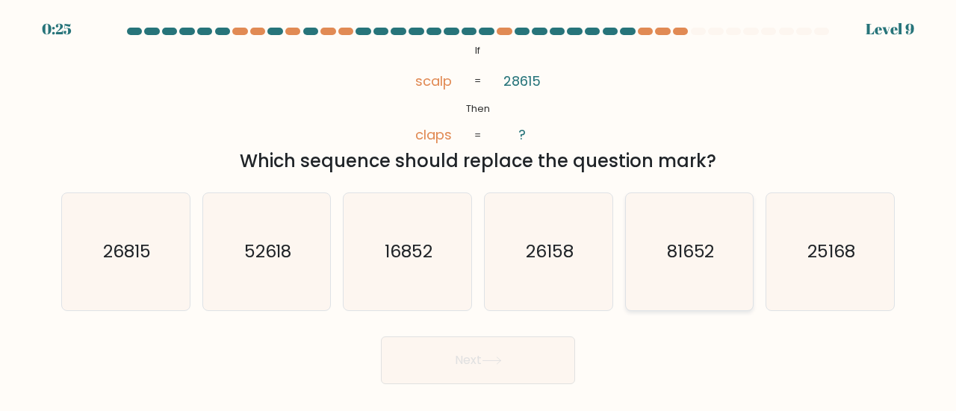
click at [648, 264] on icon "81652" at bounding box center [689, 251] width 117 height 117
click at [478, 210] on input "e. 81652" at bounding box center [478, 208] width 1 height 4
radio input "true"
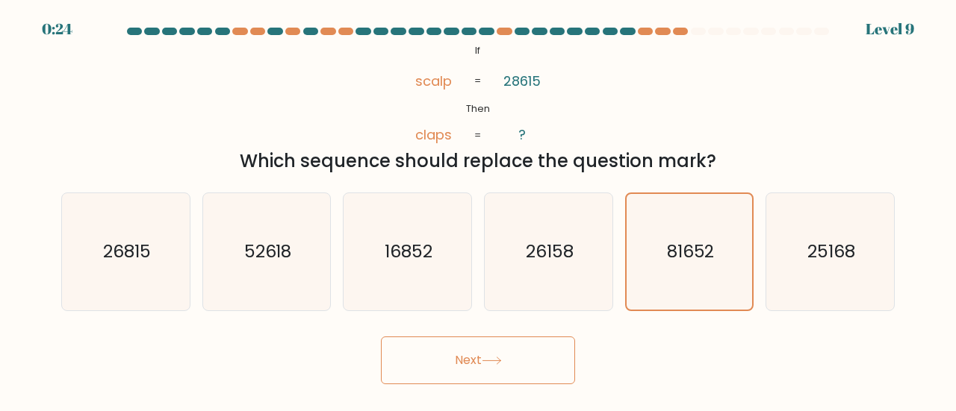
click at [484, 377] on button "Next" at bounding box center [478, 361] width 194 height 48
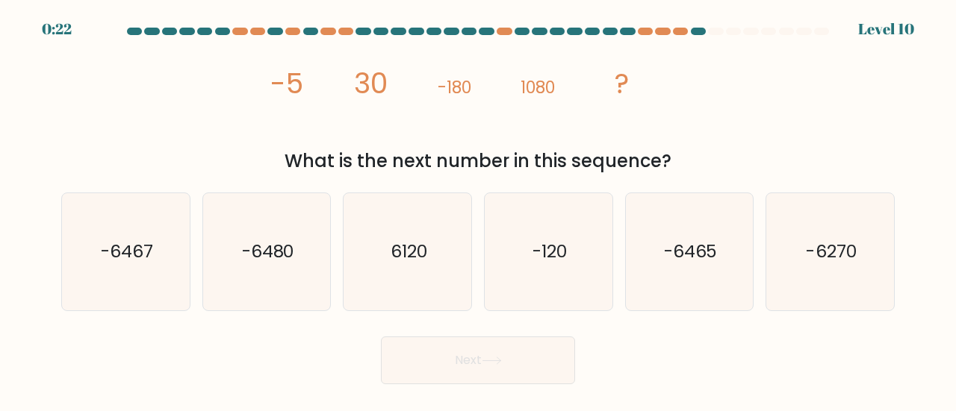
click at [484, 374] on button "Next" at bounding box center [478, 361] width 194 height 48
click at [874, 105] on div "image/svg+xml -5 30 -180 1080 ? What is the next number in this sequence?" at bounding box center [477, 108] width 851 height 134
click at [590, 250] on icon "-120" at bounding box center [548, 251] width 117 height 117
click at [478, 210] on input "d. -120" at bounding box center [478, 208] width 1 height 4
radio input "true"
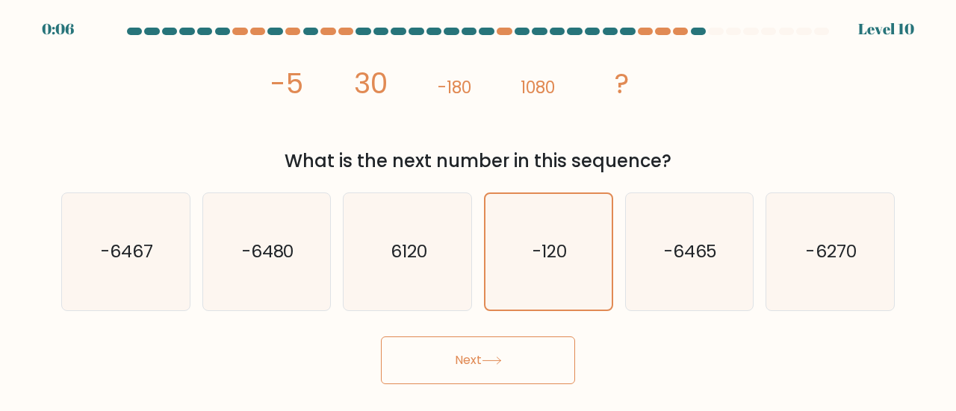
click at [457, 367] on button "Next" at bounding box center [478, 361] width 194 height 48
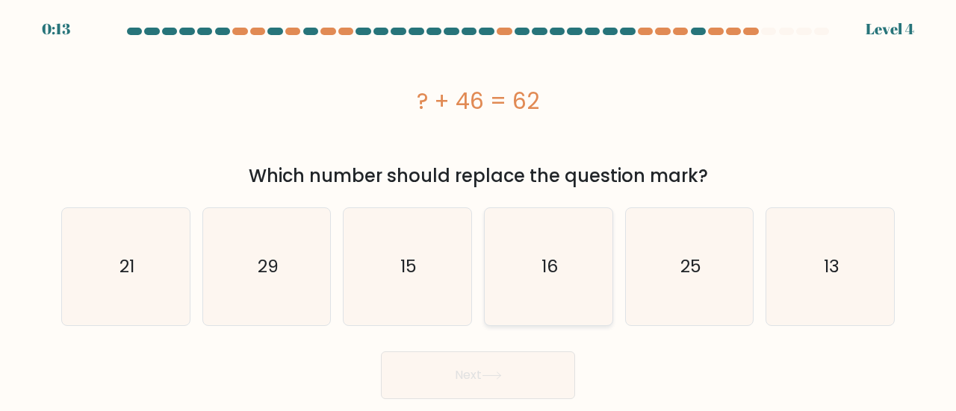
click at [549, 304] on icon "16" at bounding box center [548, 266] width 117 height 117
click at [478, 210] on input "d. 16" at bounding box center [478, 208] width 1 height 4
radio input "true"
click at [514, 371] on button "Next" at bounding box center [478, 376] width 194 height 48
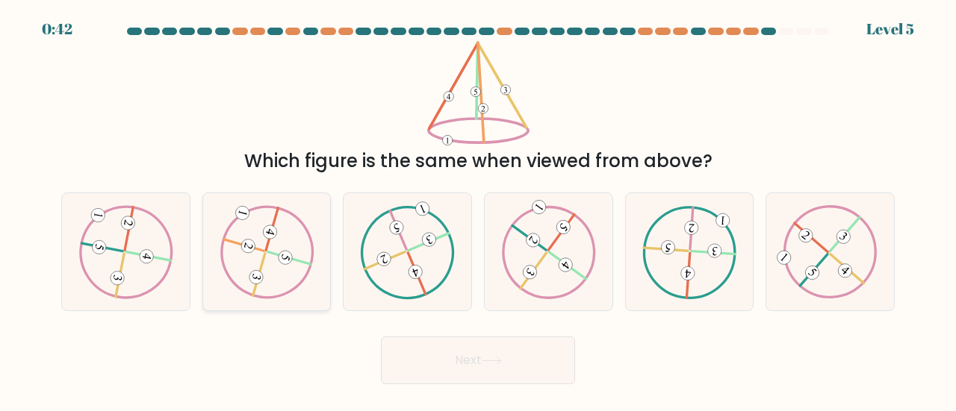
click at [269, 262] on icon at bounding box center [266, 251] width 95 height 93
click at [478, 210] on input "b." at bounding box center [478, 208] width 1 height 4
radio input "true"
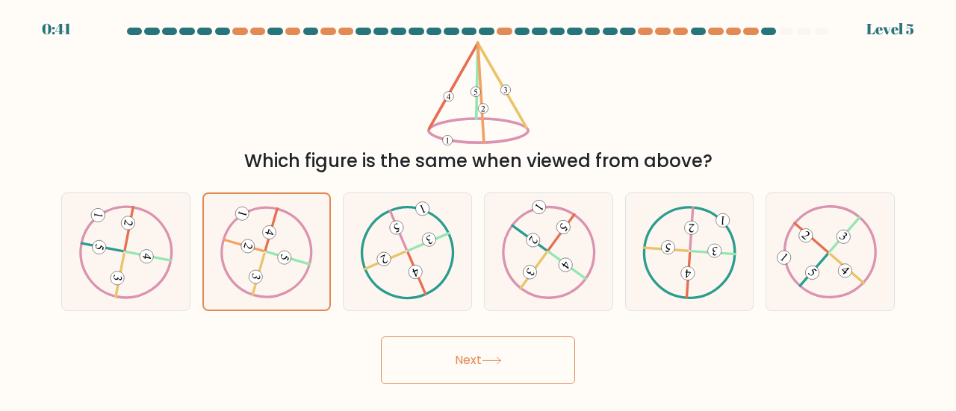
click at [520, 358] on button "Next" at bounding box center [478, 361] width 194 height 48
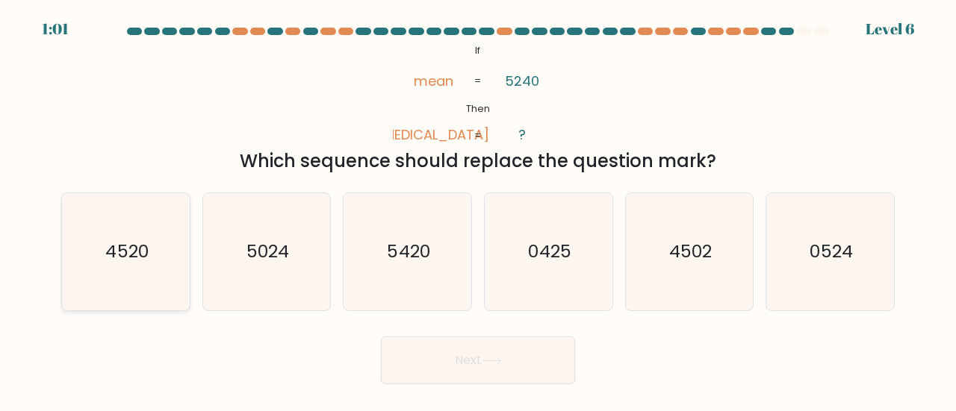
click at [166, 257] on icon "4520" at bounding box center [125, 251] width 117 height 117
click at [478, 210] on input "a. 4520" at bounding box center [478, 208] width 1 height 4
radio input "true"
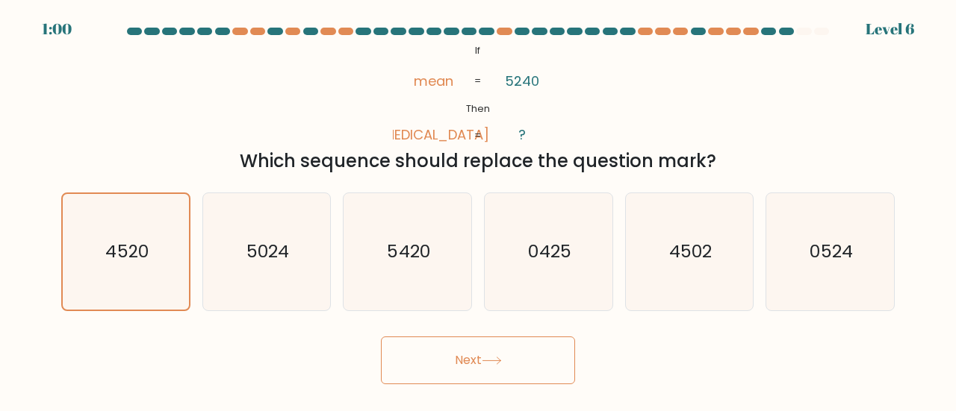
click at [484, 371] on button "Next" at bounding box center [478, 361] width 194 height 48
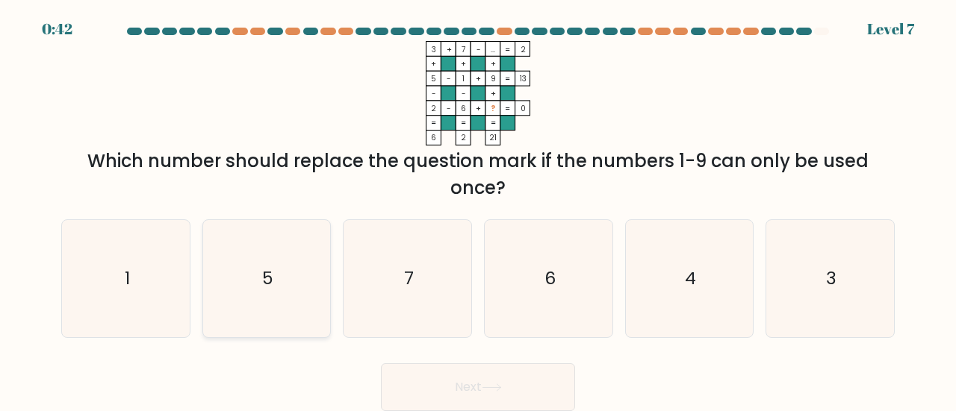
click at [274, 296] on icon "5" at bounding box center [266, 278] width 117 height 117
click at [478, 210] on input "b. 5" at bounding box center [478, 208] width 1 height 4
radio input "true"
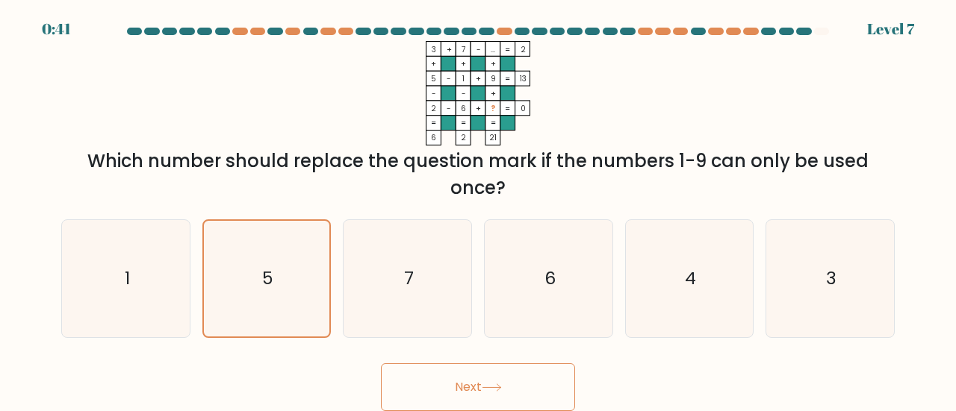
click at [470, 392] on button "Next" at bounding box center [478, 388] width 194 height 48
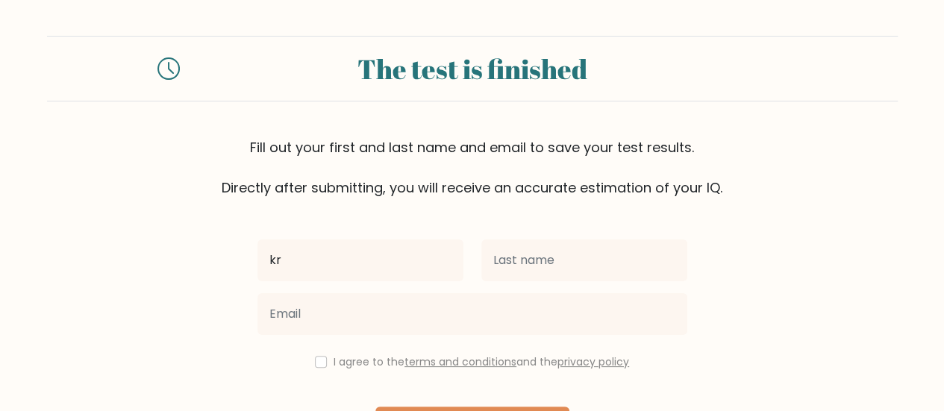
type input "k"
type input "KRISHA"
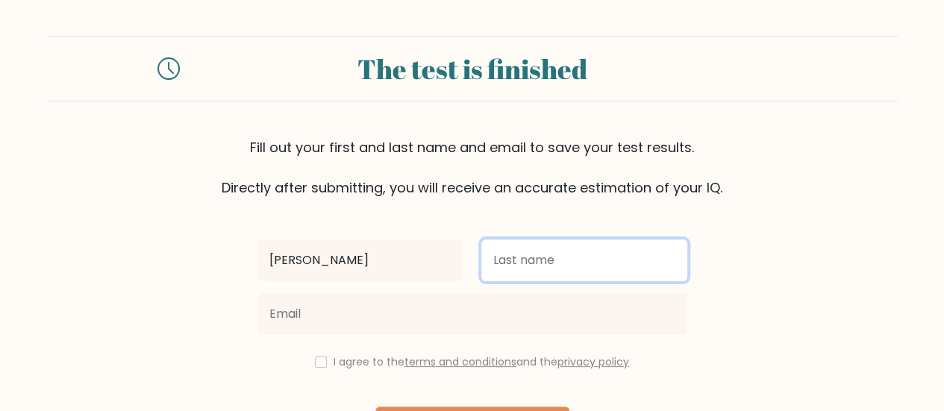
click at [571, 262] on input "text" at bounding box center [584, 261] width 206 height 42
type input "m"
type input "Macarayan"
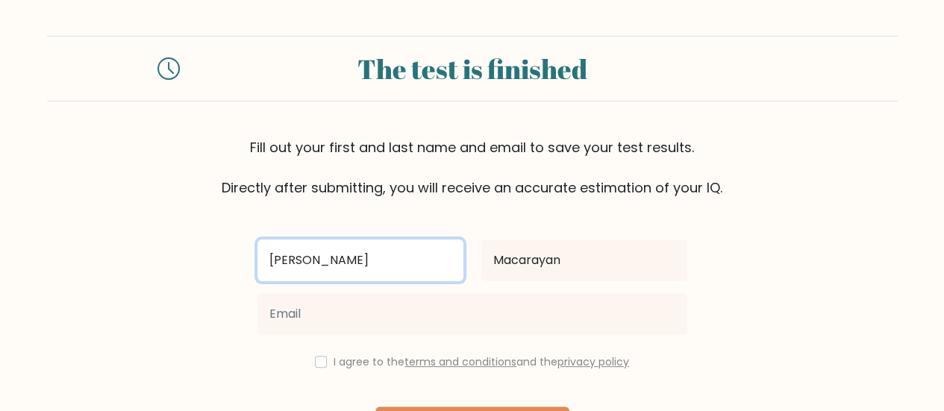
click at [350, 260] on input "KRISHA" at bounding box center [361, 261] width 206 height 42
type input "[PERSON_NAME]"
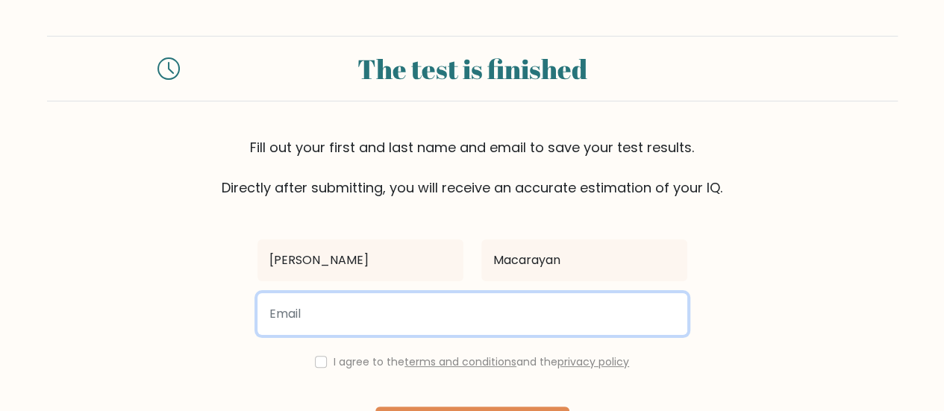
click at [372, 322] on input "email" at bounding box center [473, 314] width 430 height 42
type input "krishamacarayan@gmail.com"
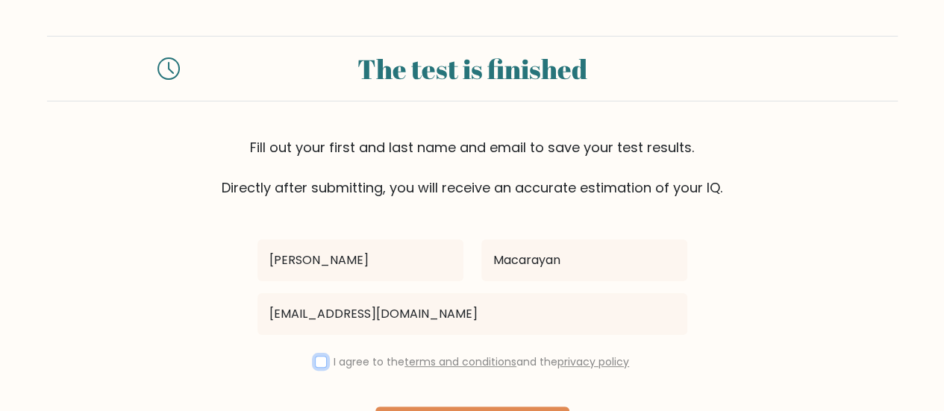
click at [321, 365] on input "checkbox" at bounding box center [321, 362] width 12 height 12
checkbox input "true"
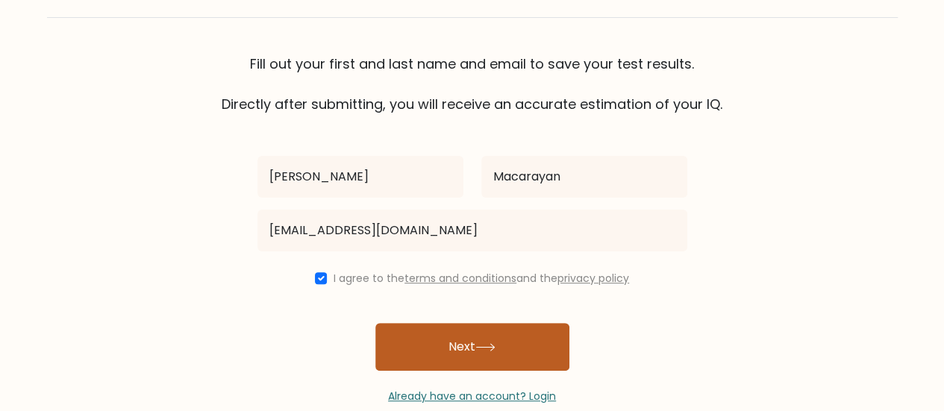
click at [452, 346] on button "Next" at bounding box center [472, 347] width 194 height 48
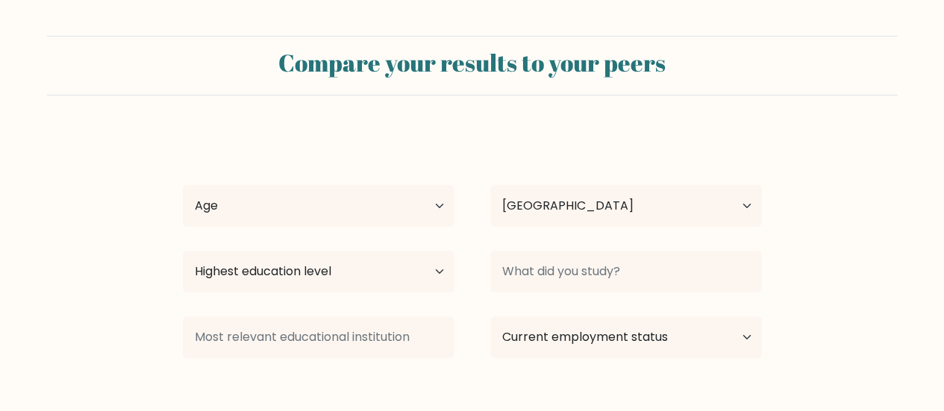
select select "PH"
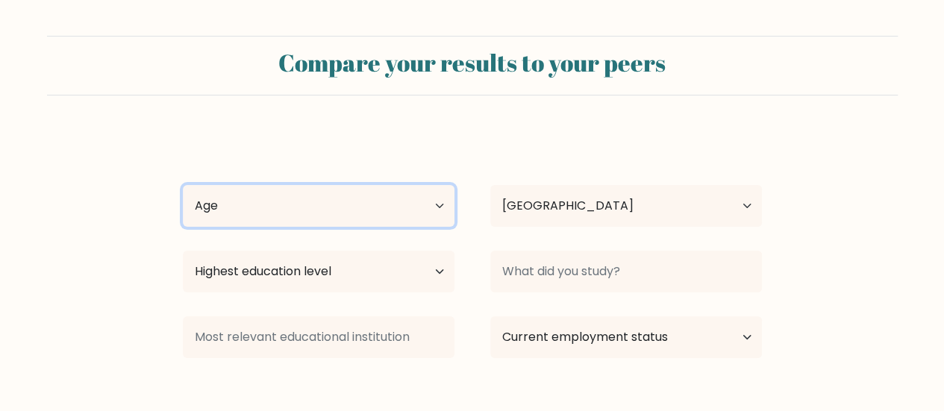
click at [279, 204] on select "Age Under [DEMOGRAPHIC_DATA] [DEMOGRAPHIC_DATA] [DEMOGRAPHIC_DATA] [DEMOGRAPHIC…" at bounding box center [319, 206] width 272 height 42
select select "25_34"
click at [183, 185] on select "Age Under [DEMOGRAPHIC_DATA] [DEMOGRAPHIC_DATA] [DEMOGRAPHIC_DATA] [DEMOGRAPHIC…" at bounding box center [319, 206] width 272 height 42
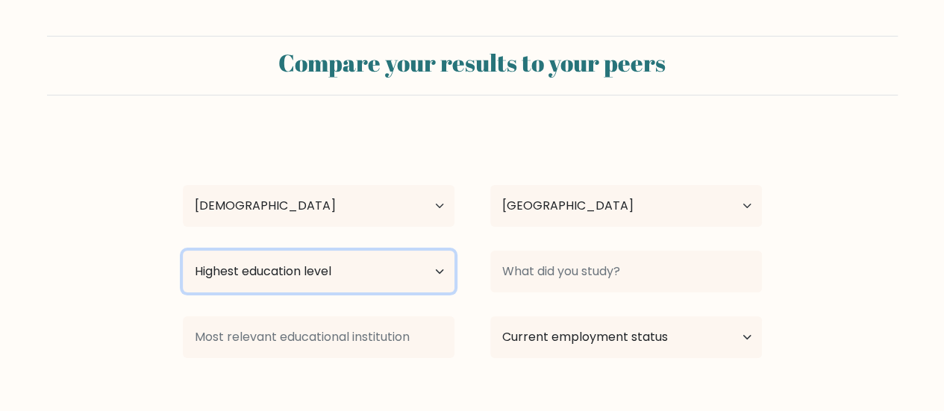
click at [266, 278] on select "Highest education level No schooling Primary Lower Secondary Upper Secondary Oc…" at bounding box center [319, 272] width 272 height 42
select select "bachelors_degree"
click at [183, 251] on select "Highest education level No schooling Primary Lower Secondary Upper Secondary Oc…" at bounding box center [319, 272] width 272 height 42
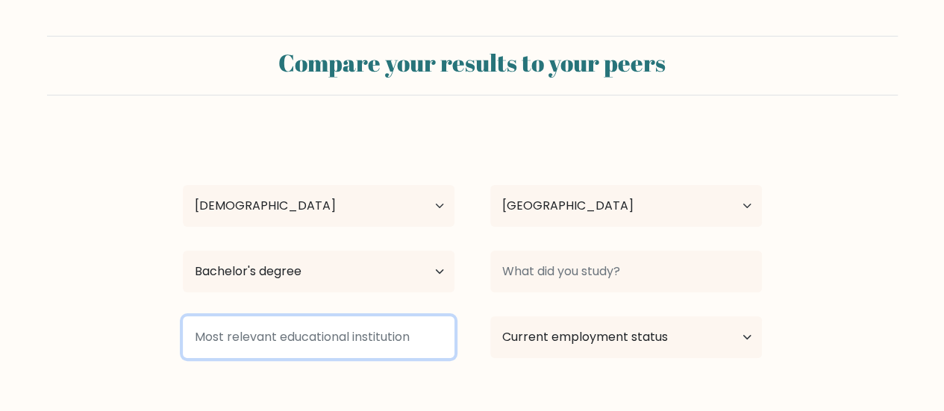
click at [282, 344] on input at bounding box center [319, 338] width 272 height 42
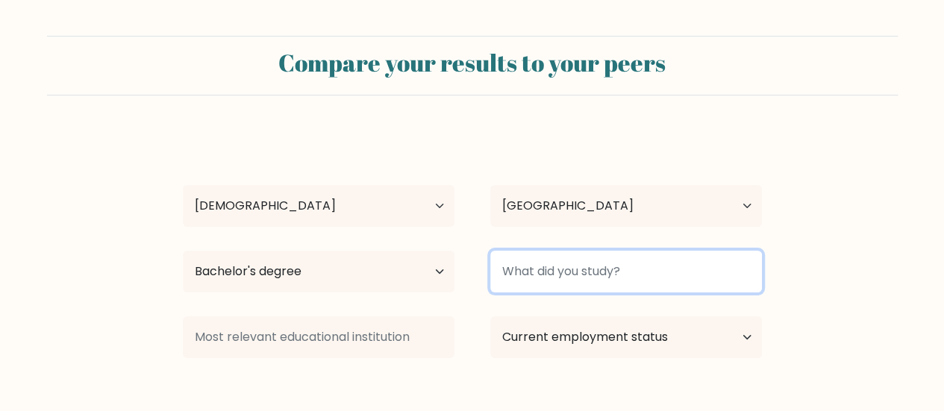
click at [572, 268] on input at bounding box center [626, 272] width 272 height 42
type input "B"
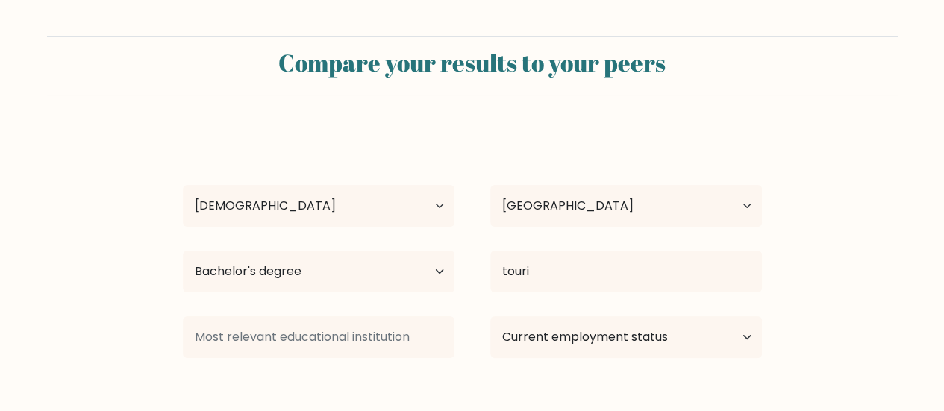
click at [584, 338] on div "[PERSON_NAME] Age Under [DEMOGRAPHIC_DATA] [DEMOGRAPHIC_DATA] [DEMOGRAPHIC_DATA…" at bounding box center [472, 295] width 597 height 328
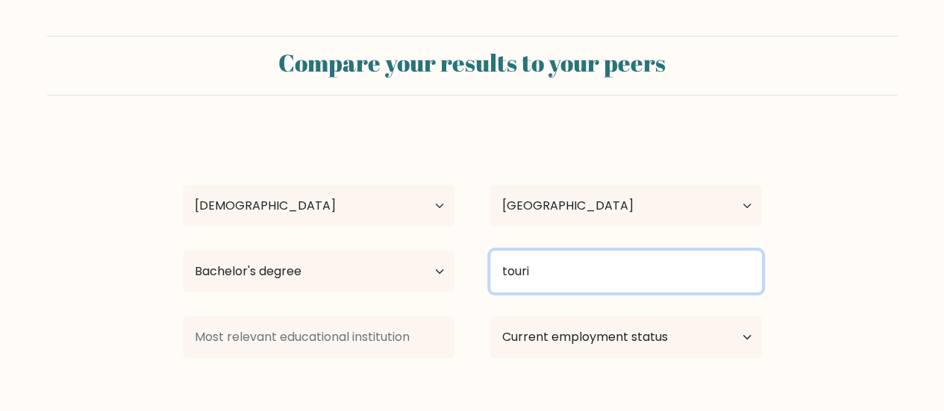
click at [582, 265] on input "touri" at bounding box center [626, 272] width 272 height 42
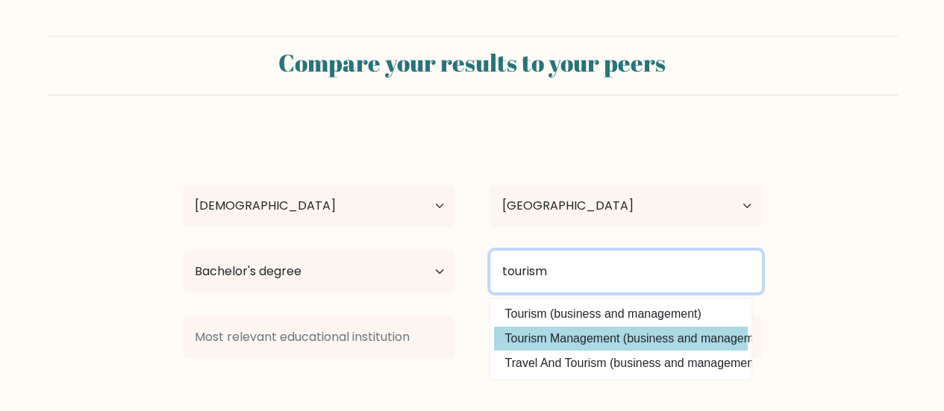
type input "tourism"
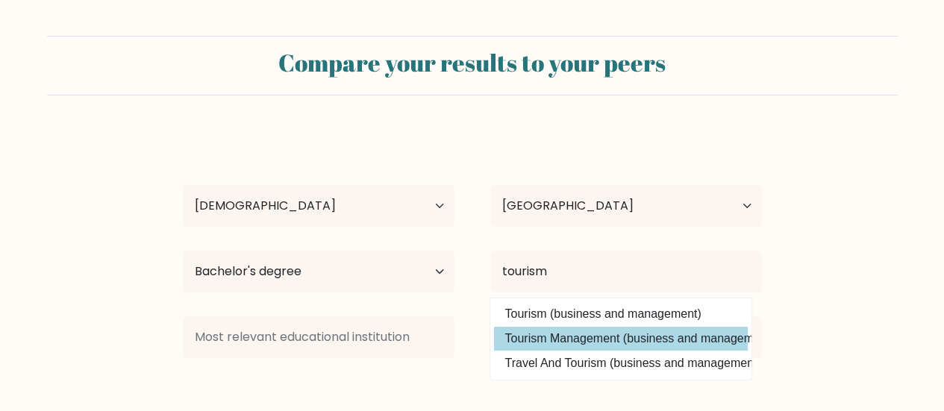
click at [595, 344] on div "[PERSON_NAME] Age Under [DEMOGRAPHIC_DATA] [DEMOGRAPHIC_DATA] [DEMOGRAPHIC_DATA…" at bounding box center [472, 295] width 597 height 328
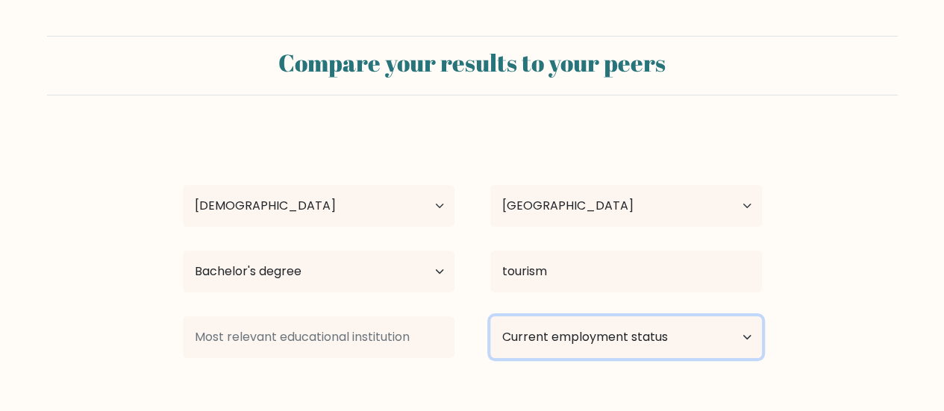
click at [595, 344] on select "Current employment status Employed Student Retired Other / prefer not to answer" at bounding box center [626, 338] width 272 height 42
select select "other"
click at [490, 317] on select "Current employment status Employed Student Retired Other / prefer not to answer" at bounding box center [626, 338] width 272 height 42
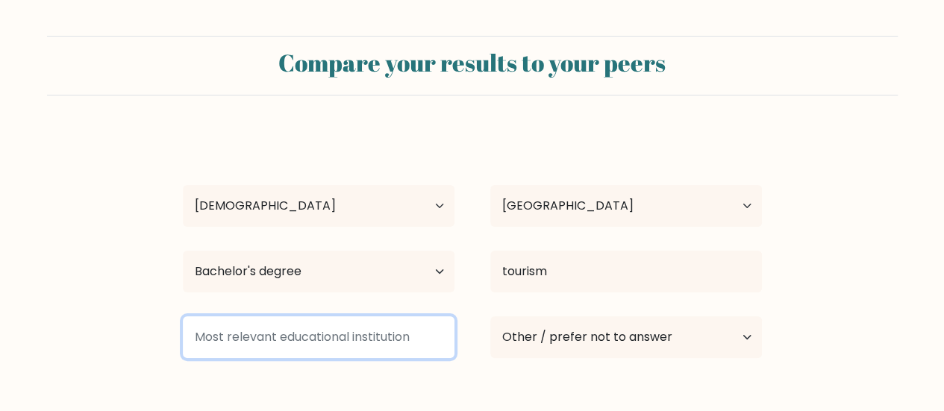
click at [291, 351] on input at bounding box center [319, 338] width 272 height 42
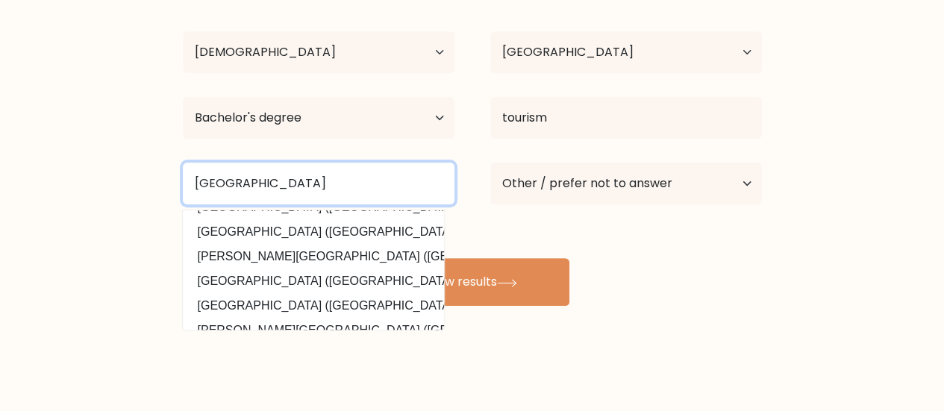
scroll to position [116, 0]
type input "[GEOGRAPHIC_DATA]"
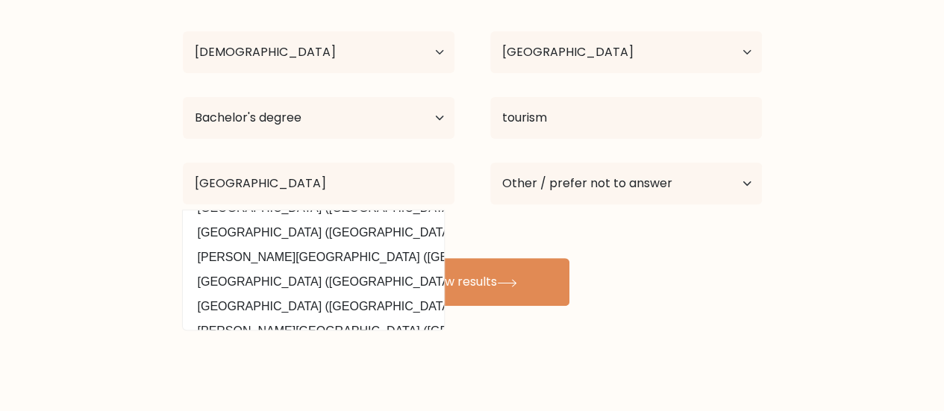
click at [703, 275] on div "[PERSON_NAME] Age Under [DEMOGRAPHIC_DATA] [DEMOGRAPHIC_DATA] [DEMOGRAPHIC_DATA…" at bounding box center [472, 142] width 597 height 328
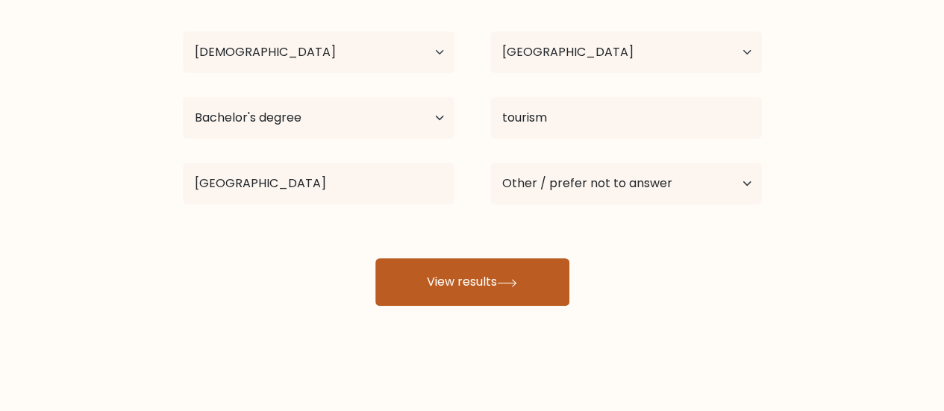
click at [505, 271] on button "View results" at bounding box center [472, 282] width 194 height 48
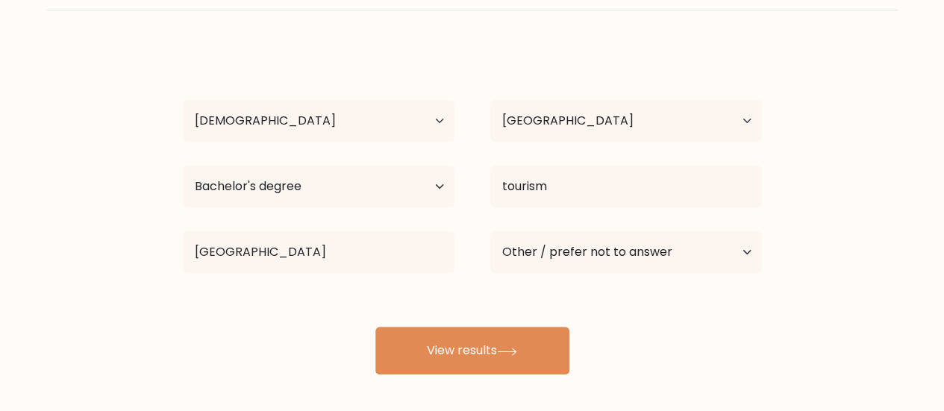
scroll to position [86, 0]
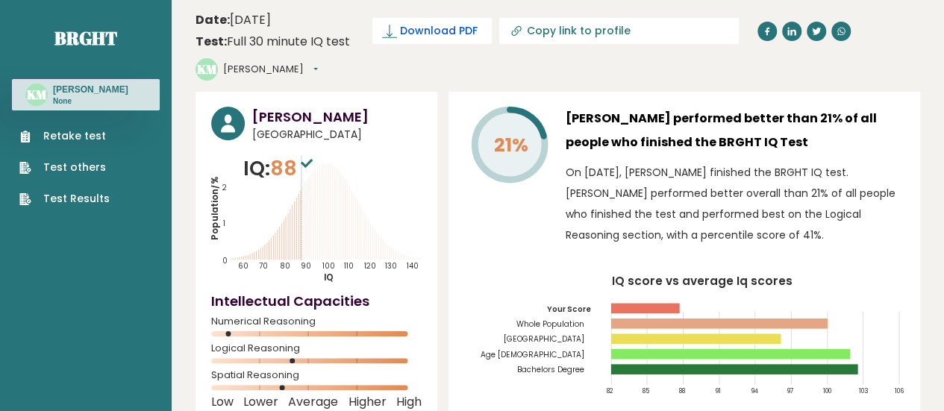
click at [424, 31] on span "Download PDF" at bounding box center [439, 31] width 78 height 16
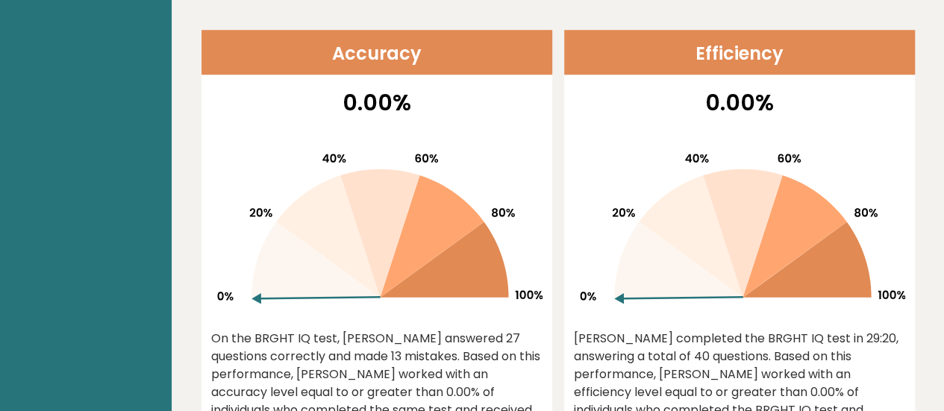
scroll to position [669, 0]
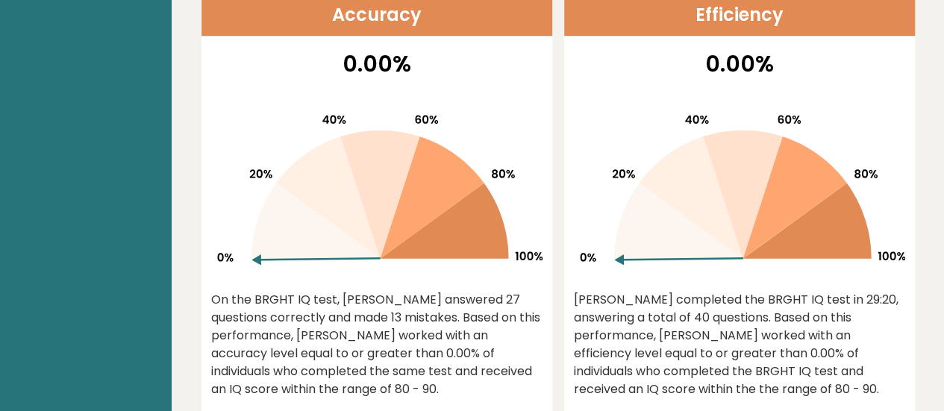
drag, startPoint x: 379, startPoint y: 319, endPoint x: 333, endPoint y: 281, distance: 59.5
click at [333, 281] on div "0.00% On the BRGHT IQ test, [PERSON_NAME] answered 27 questions correctly and m…" at bounding box center [377, 235] width 351 height 377
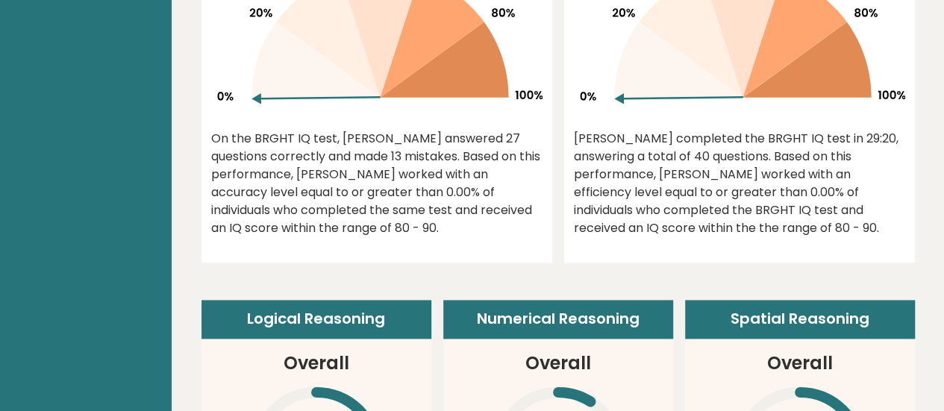
scroll to position [831, 0]
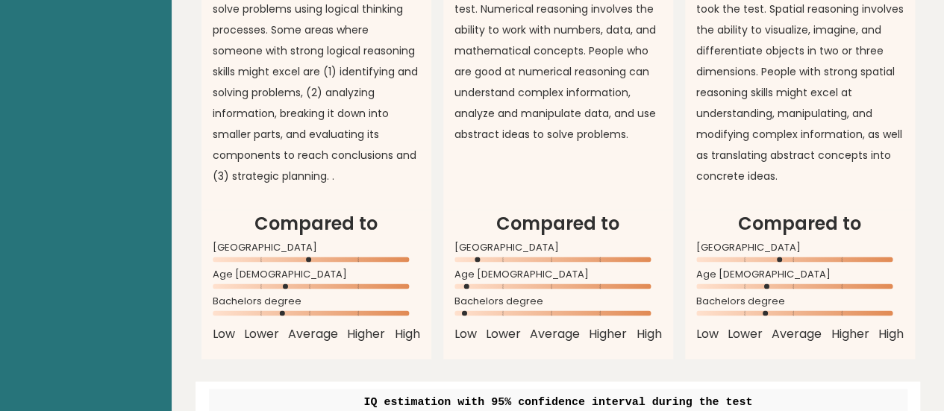
scroll to position [1460, 0]
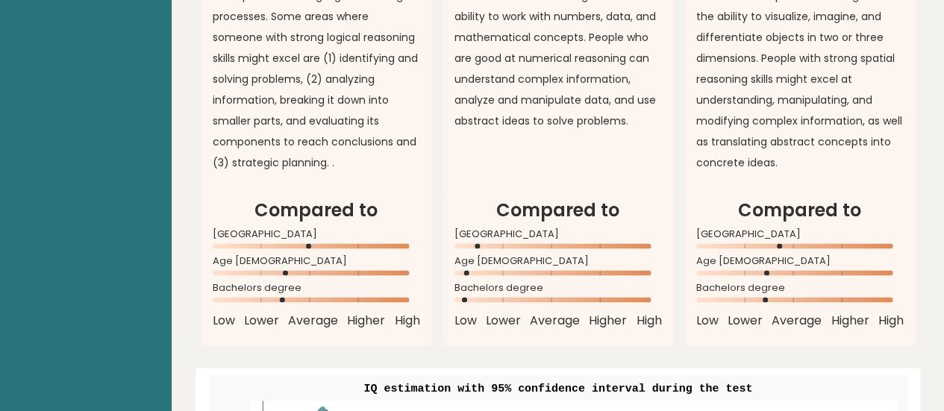
click at [417, 319] on span "High" at bounding box center [407, 321] width 25 height 18
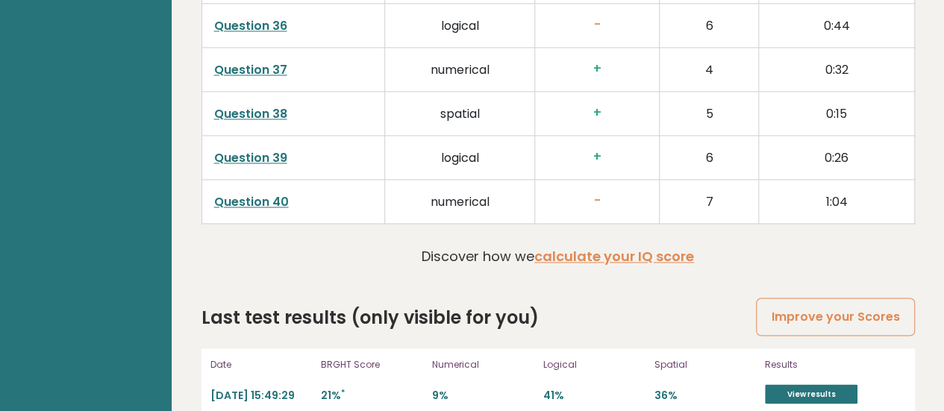
scroll to position [3940, 0]
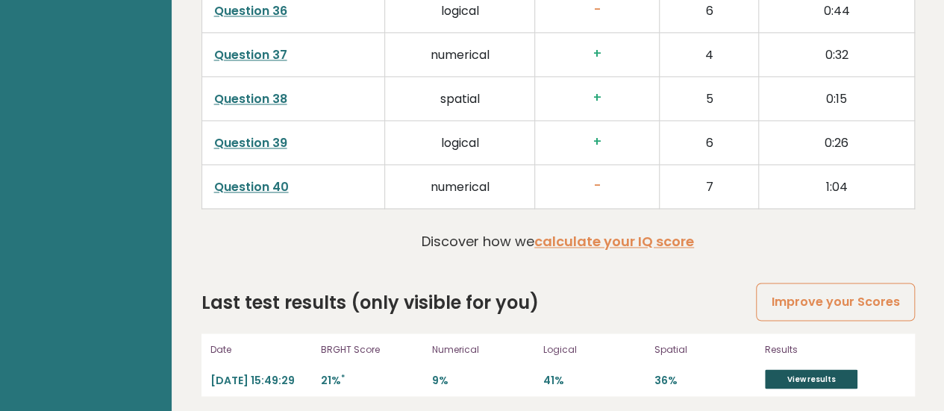
click at [806, 370] on link "View results" at bounding box center [811, 379] width 93 height 19
